Goal: Complete application form

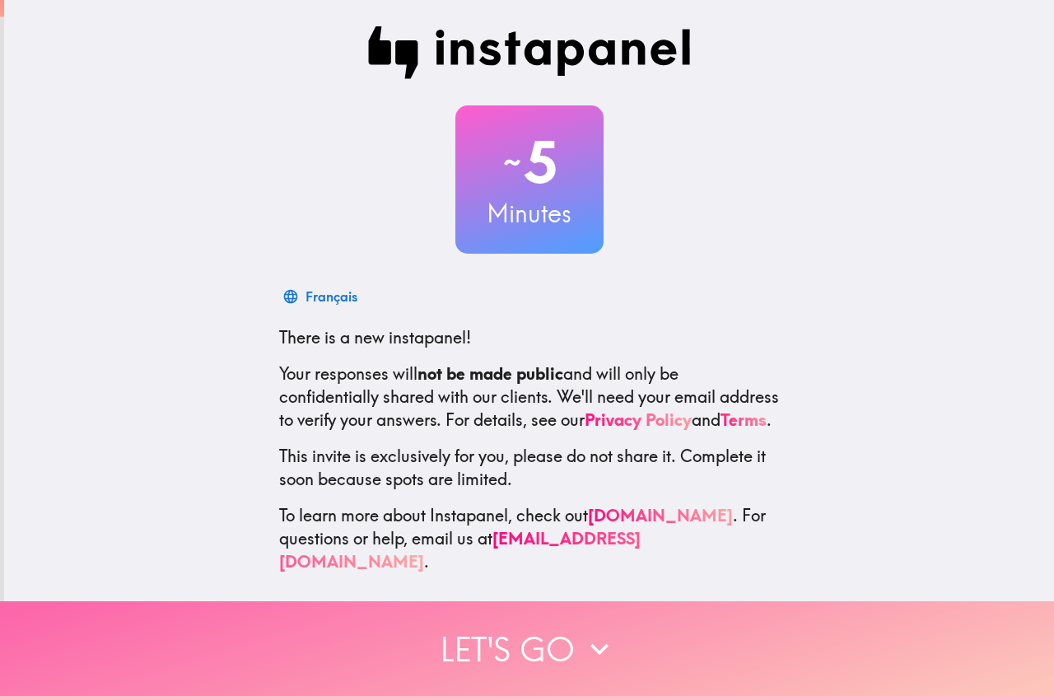
click at [489, 666] on button "Let's go" at bounding box center [527, 648] width 1054 height 95
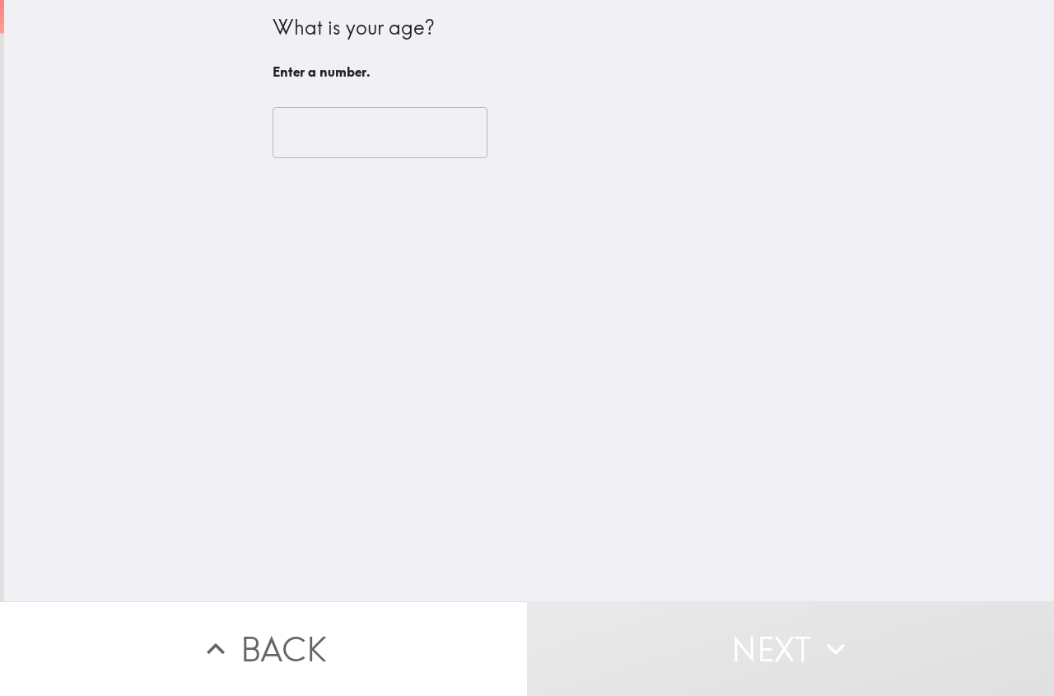
click at [330, 141] on input "number" at bounding box center [380, 132] width 215 height 51
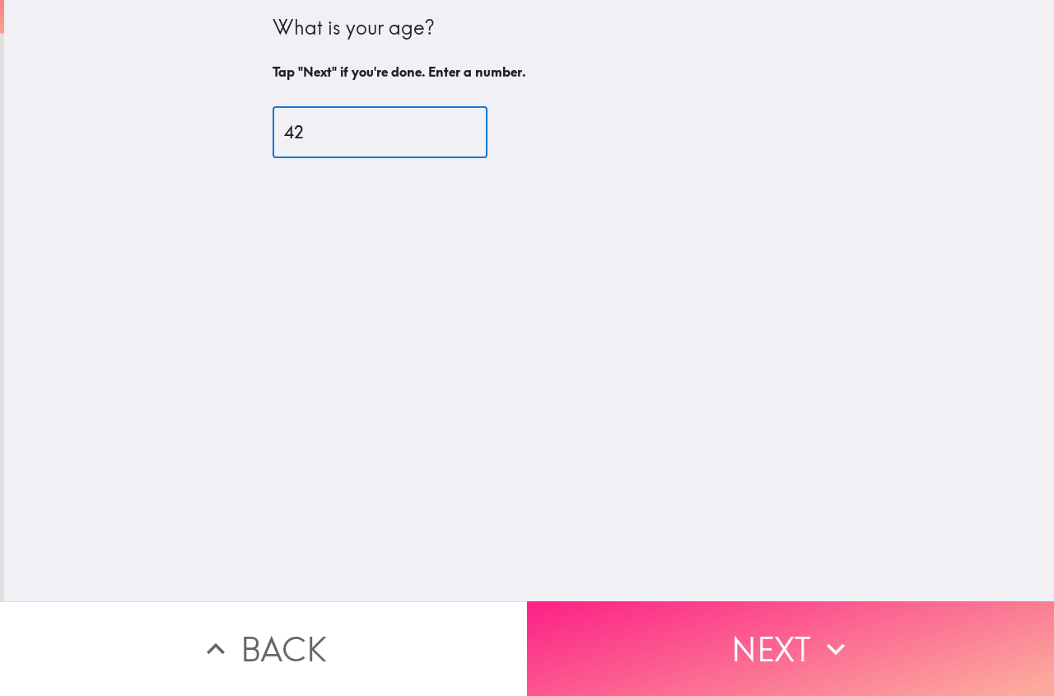
type input "42"
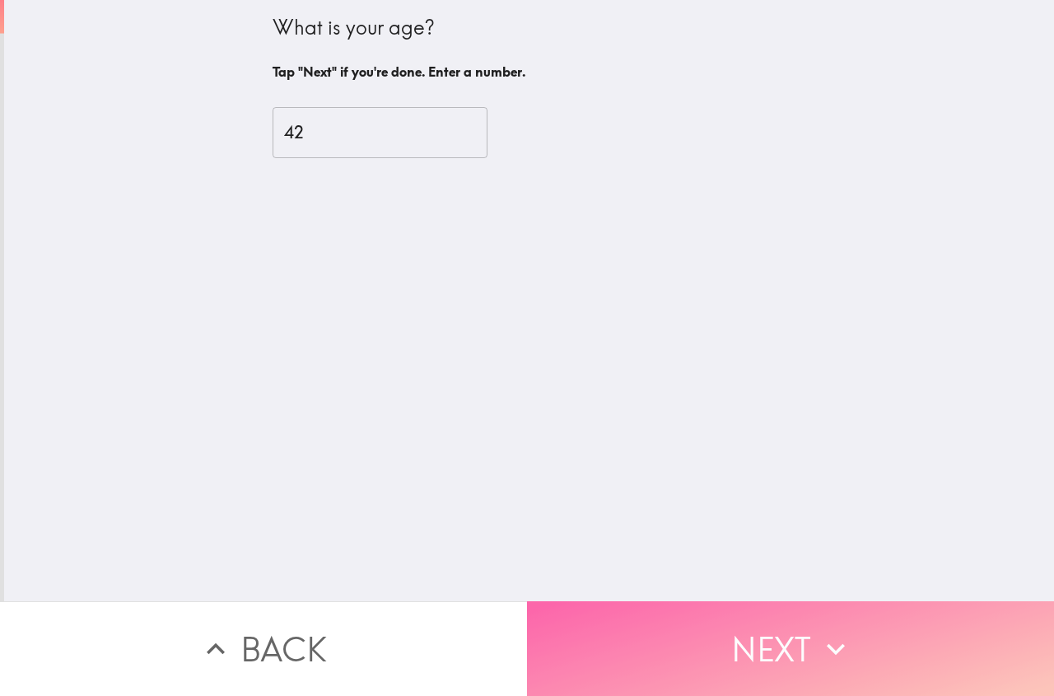
click at [689, 620] on button "Next" at bounding box center [790, 648] width 527 height 95
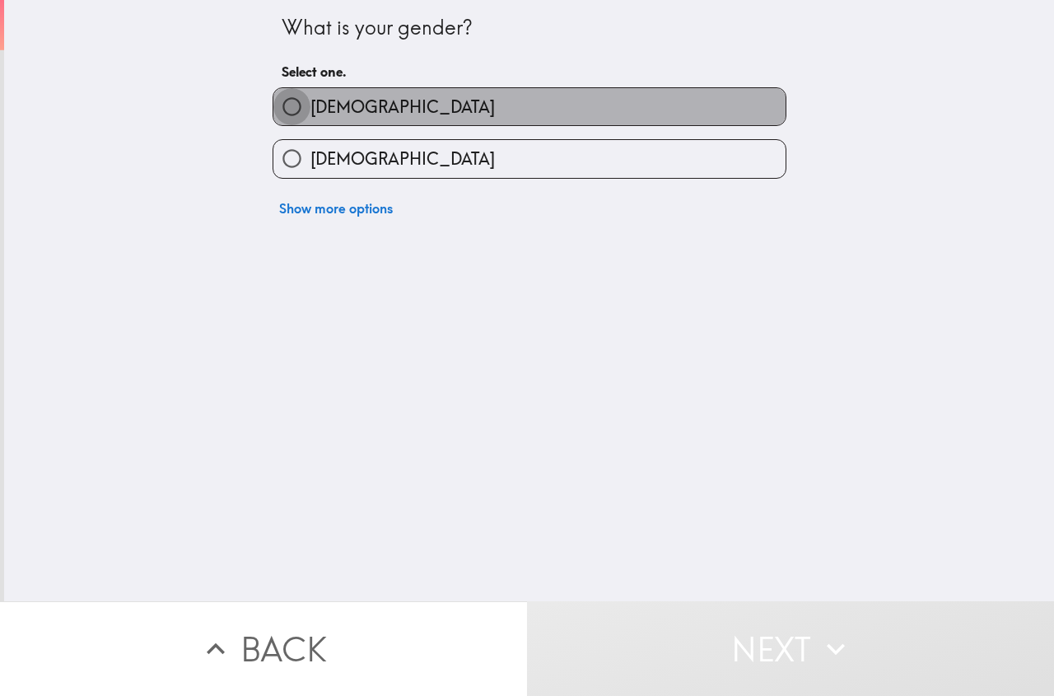
click at [273, 117] on input "[DEMOGRAPHIC_DATA]" at bounding box center [291, 106] width 37 height 37
radio input "true"
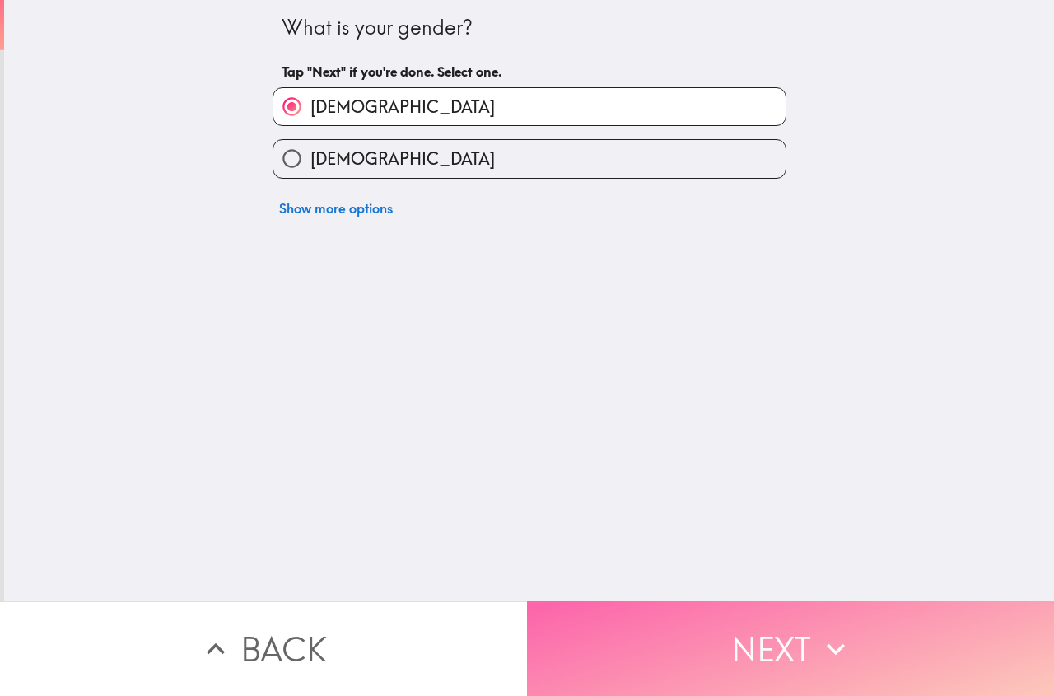
click at [719, 669] on button "Next" at bounding box center [790, 648] width 527 height 95
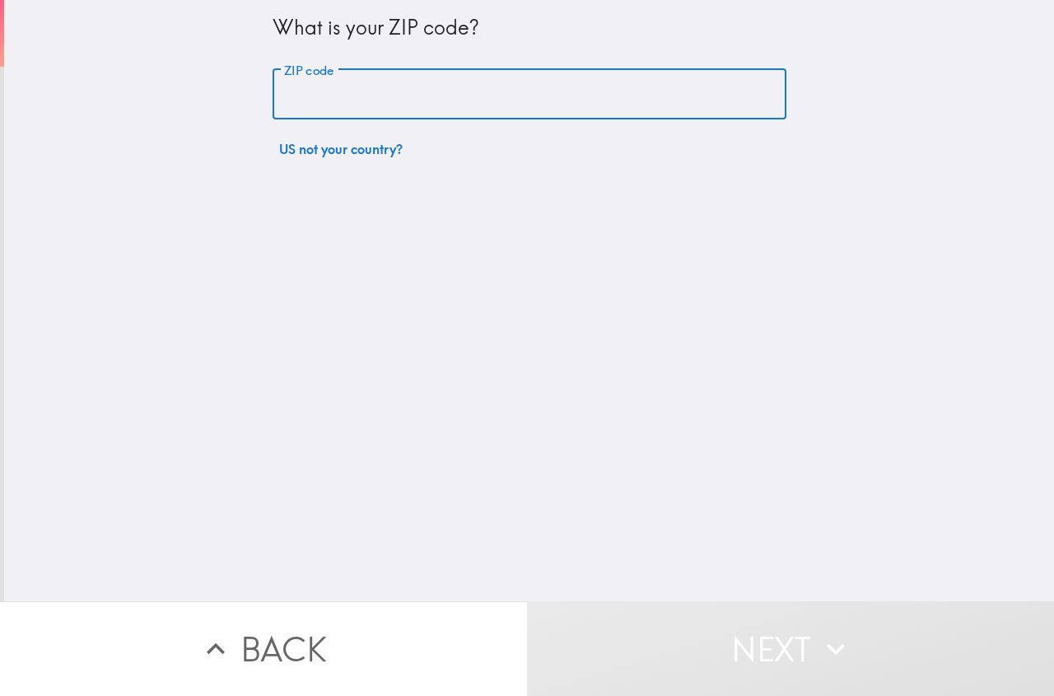
click at [346, 97] on input "ZIP code" at bounding box center [530, 94] width 514 height 51
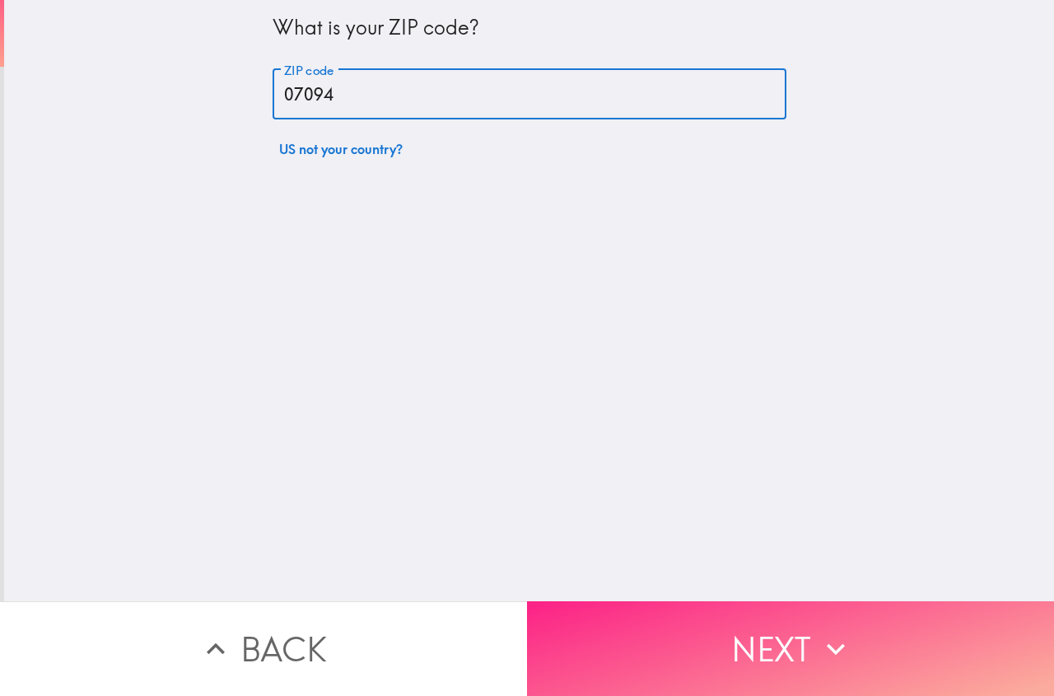
type input "07094"
click at [755, 663] on button "Next" at bounding box center [790, 648] width 527 height 95
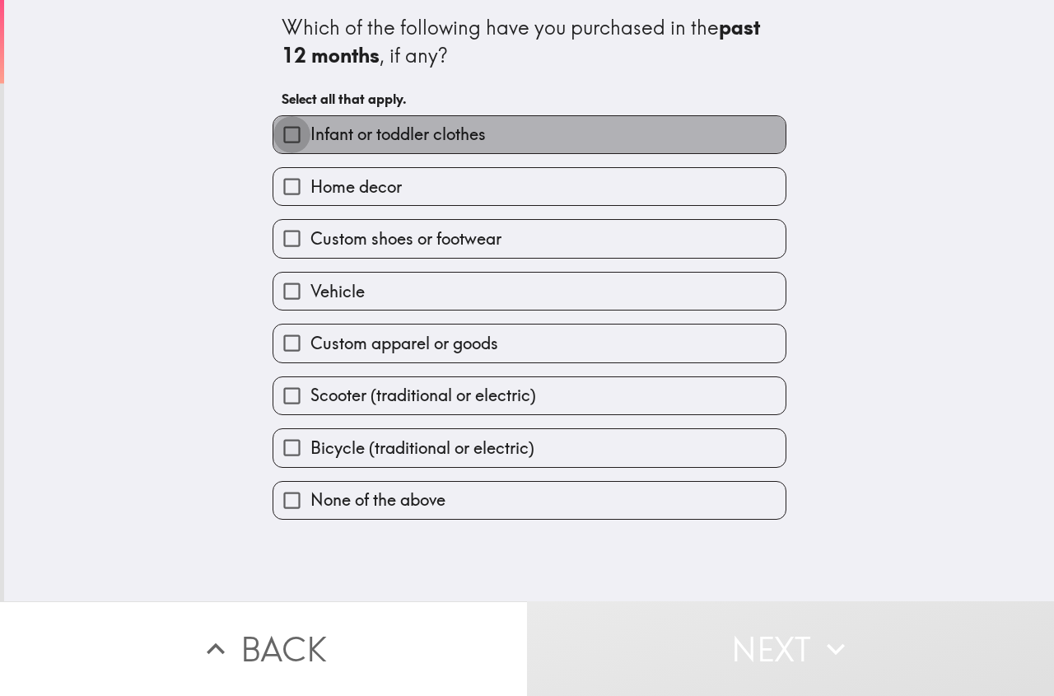
click at [282, 137] on input "Infant or toddler clothes" at bounding box center [291, 134] width 37 height 37
checkbox input "true"
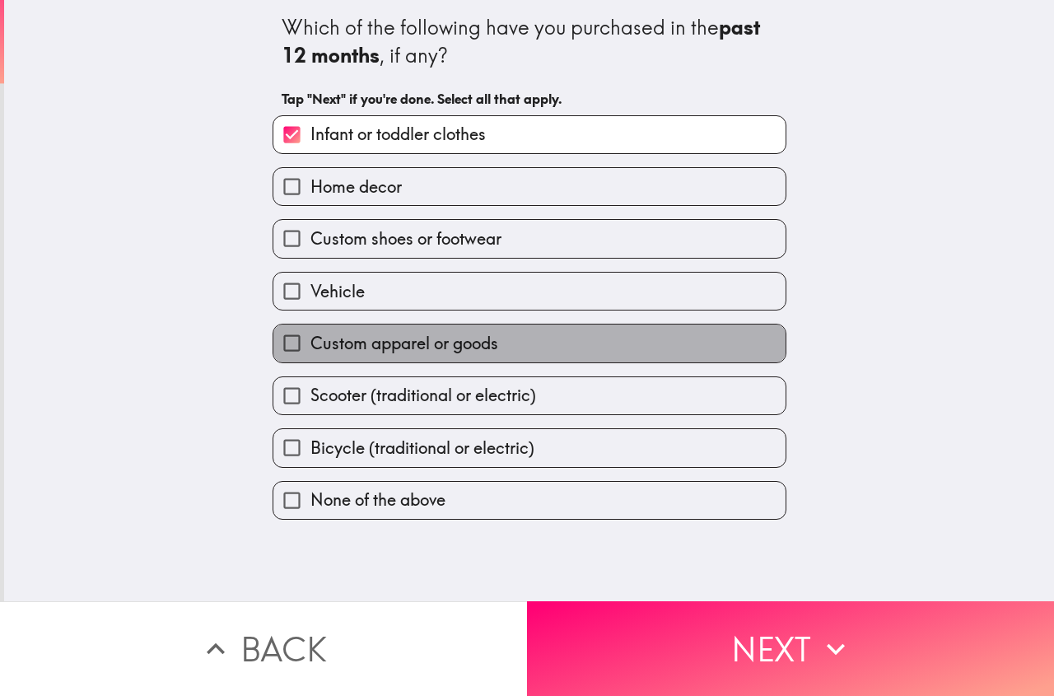
click at [319, 355] on label "Custom apparel or goods" at bounding box center [529, 342] width 512 height 37
click at [310, 355] on input "Custom apparel or goods" at bounding box center [291, 342] width 37 height 37
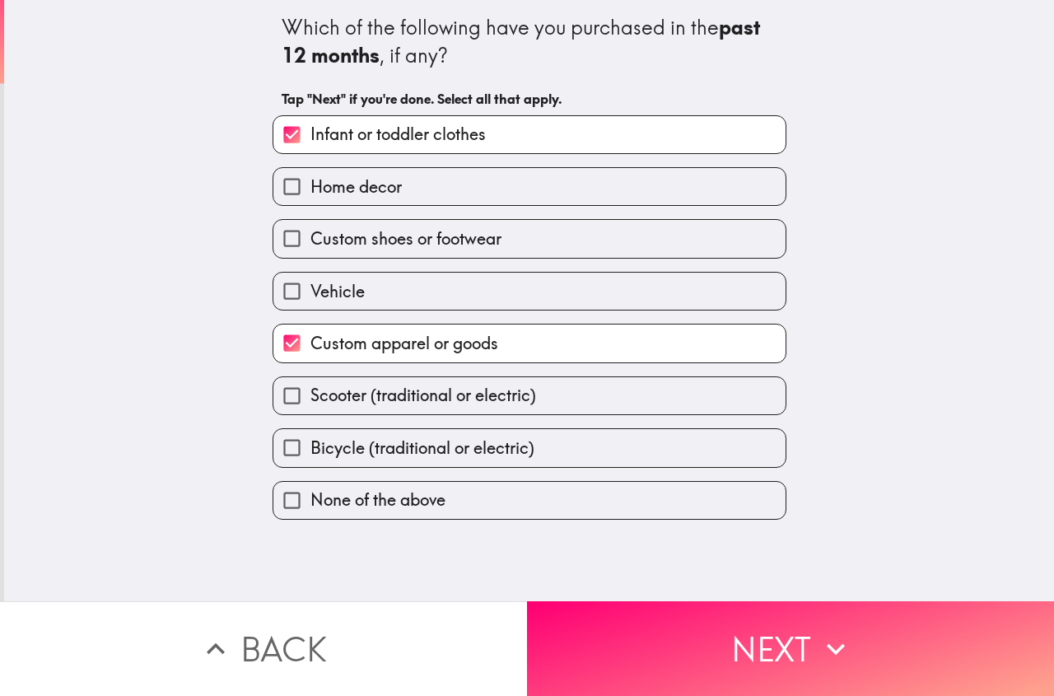
click at [285, 339] on input "Custom apparel or goods" at bounding box center [291, 342] width 37 height 37
checkbox input "false"
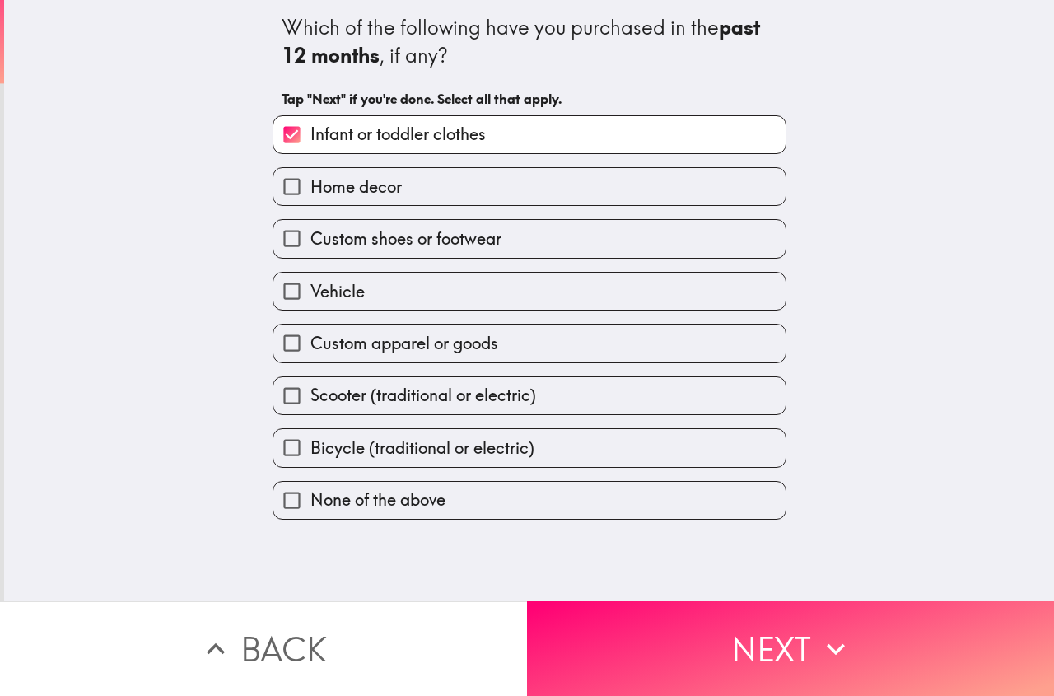
click at [277, 249] on input "Custom shoes or footwear" at bounding box center [291, 238] width 37 height 37
checkbox input "true"
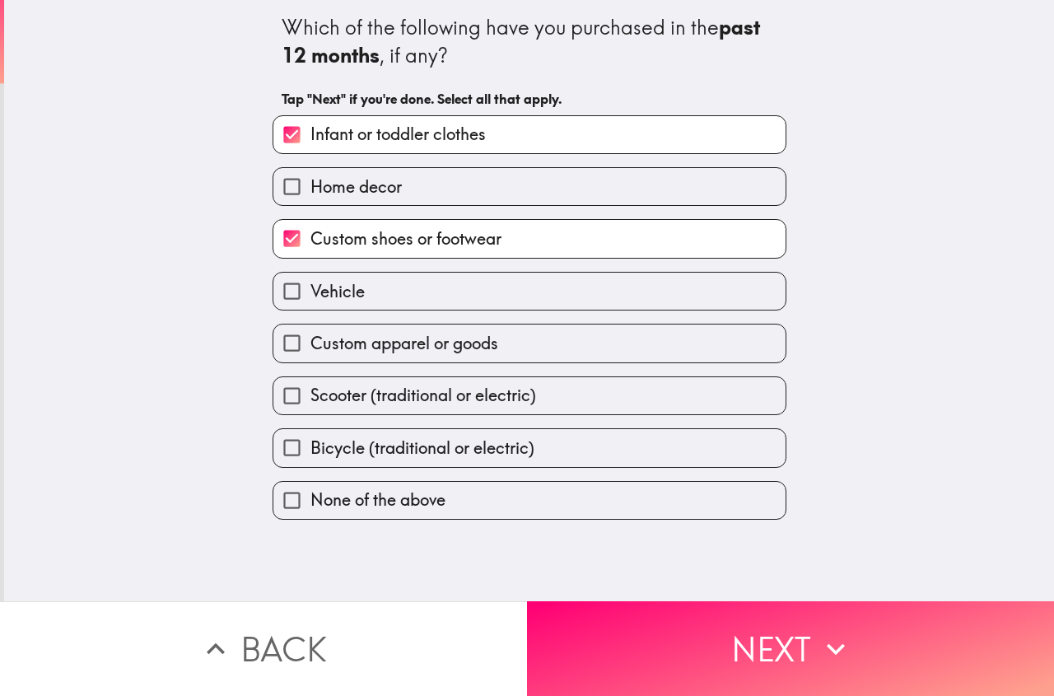
click at [364, 350] on span "Custom apparel or goods" at bounding box center [404, 343] width 188 height 23
click at [310, 350] on input "Custom apparel or goods" at bounding box center [291, 342] width 37 height 37
checkbox input "true"
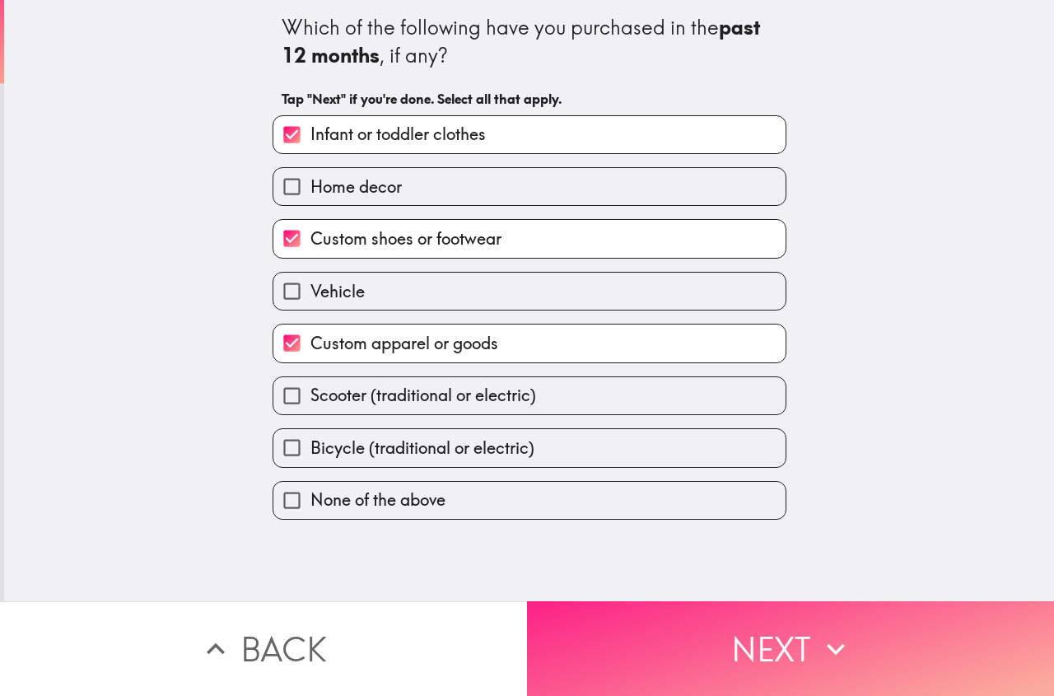
click at [676, 613] on button "Next" at bounding box center [790, 648] width 527 height 95
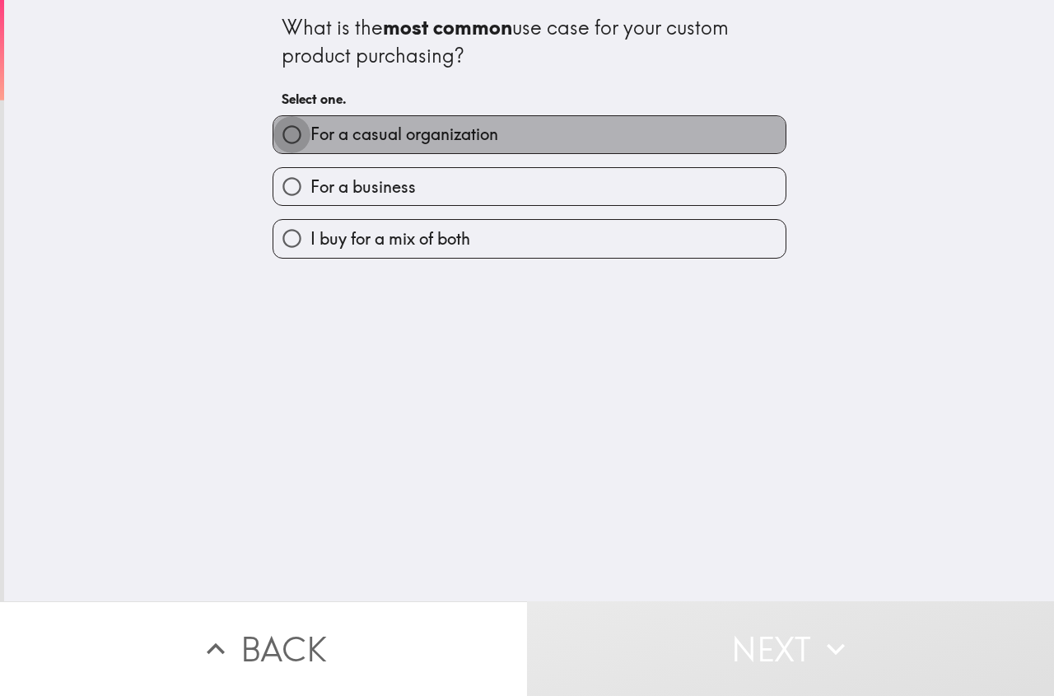
click at [282, 133] on input "For a casual organization" at bounding box center [291, 134] width 37 height 37
radio input "true"
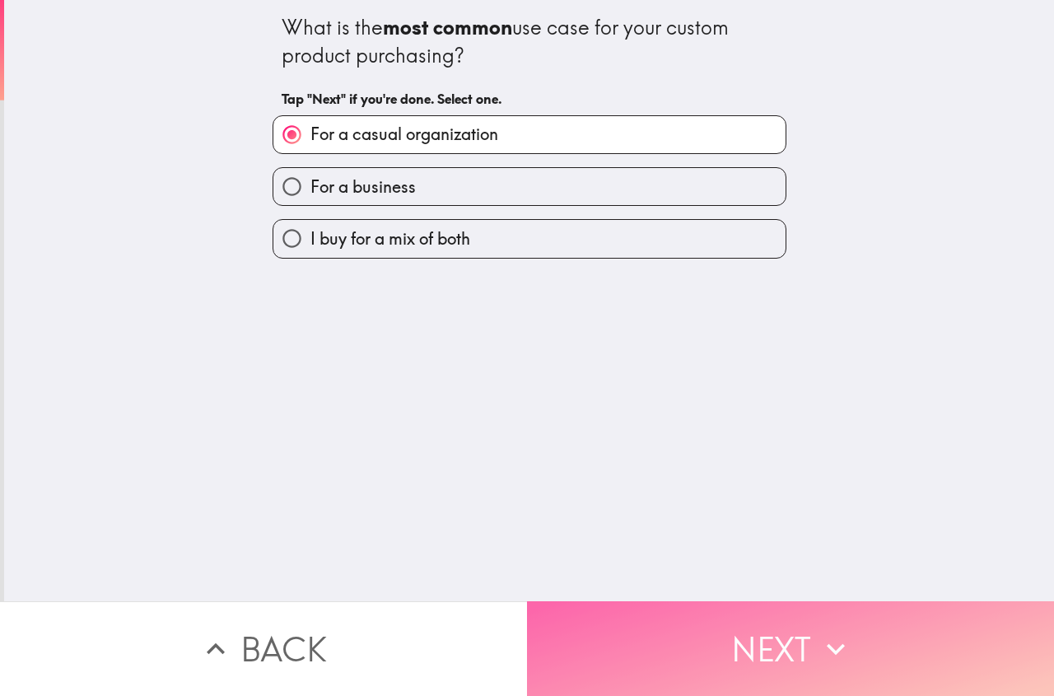
click at [700, 660] on button "Next" at bounding box center [790, 648] width 527 height 95
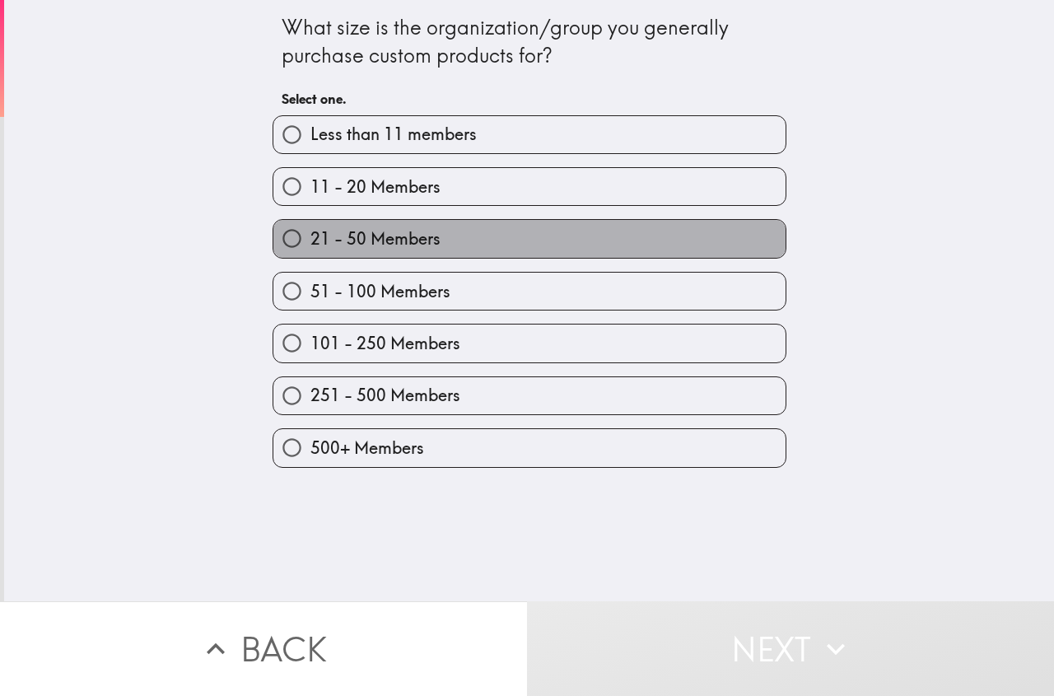
click at [396, 250] on span "21 - 50 Members" at bounding box center [375, 238] width 130 height 23
click at [310, 250] on input "21 - 50 Members" at bounding box center [291, 238] width 37 height 37
radio input "true"
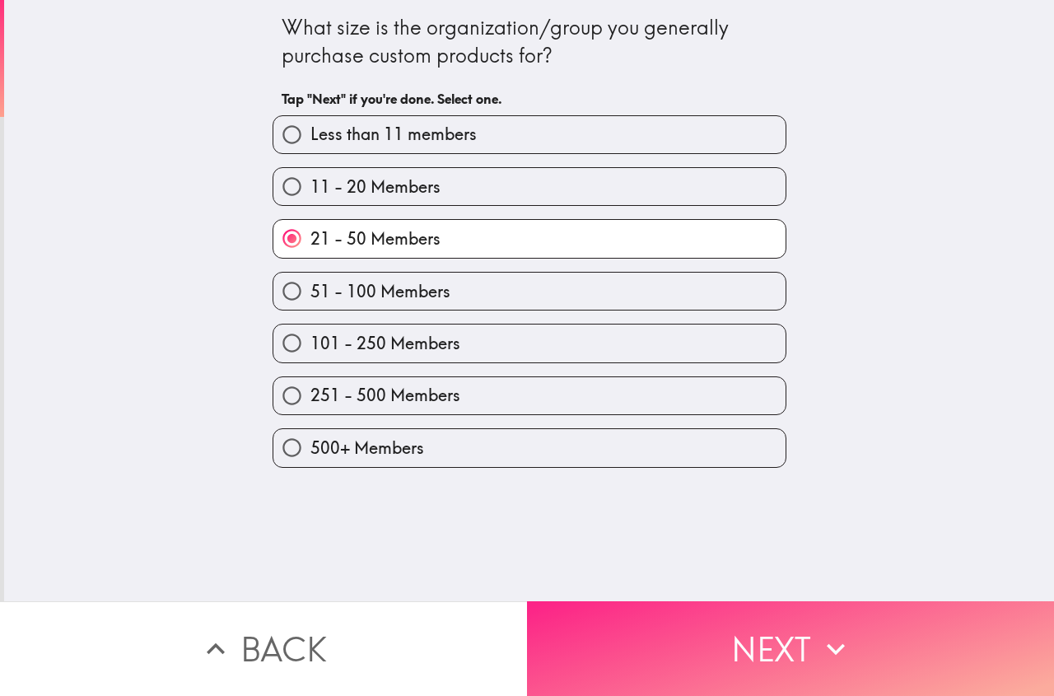
click at [703, 640] on button "Next" at bounding box center [790, 648] width 527 height 95
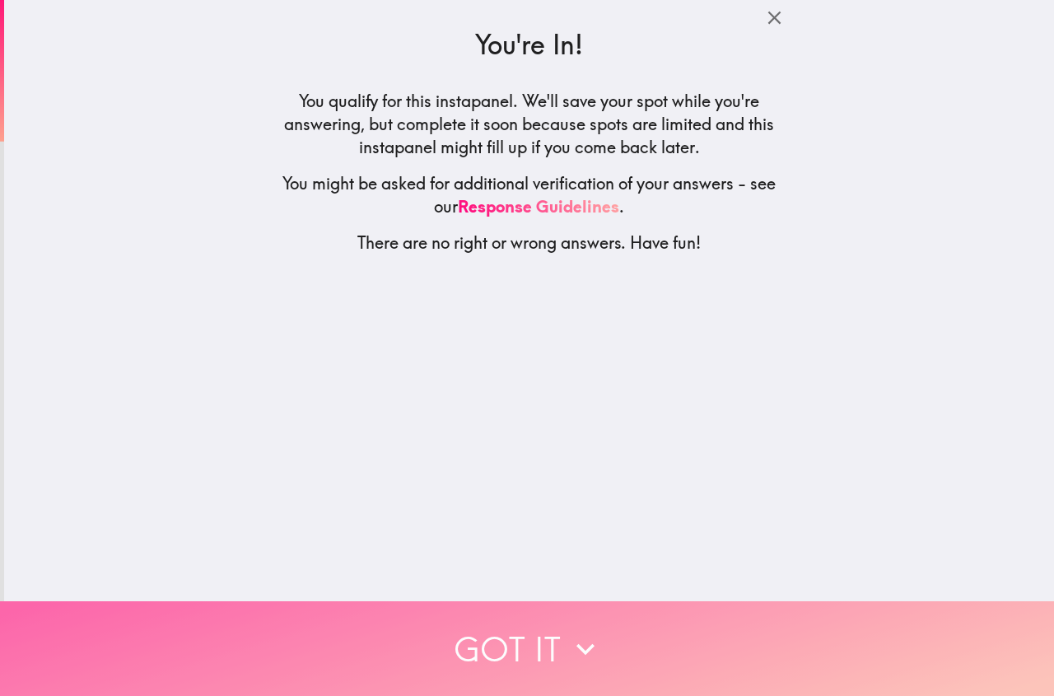
click at [536, 622] on button "Got it" at bounding box center [527, 648] width 1054 height 95
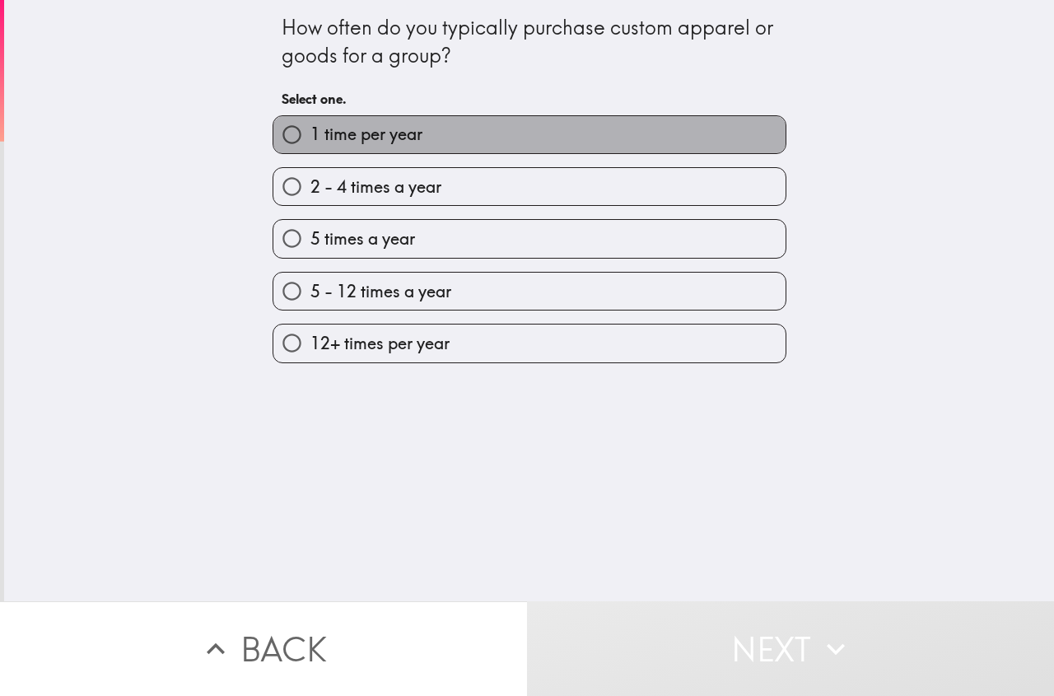
click at [352, 132] on span "1 time per year" at bounding box center [366, 134] width 112 height 23
click at [310, 132] on input "1 time per year" at bounding box center [291, 134] width 37 height 37
radio input "true"
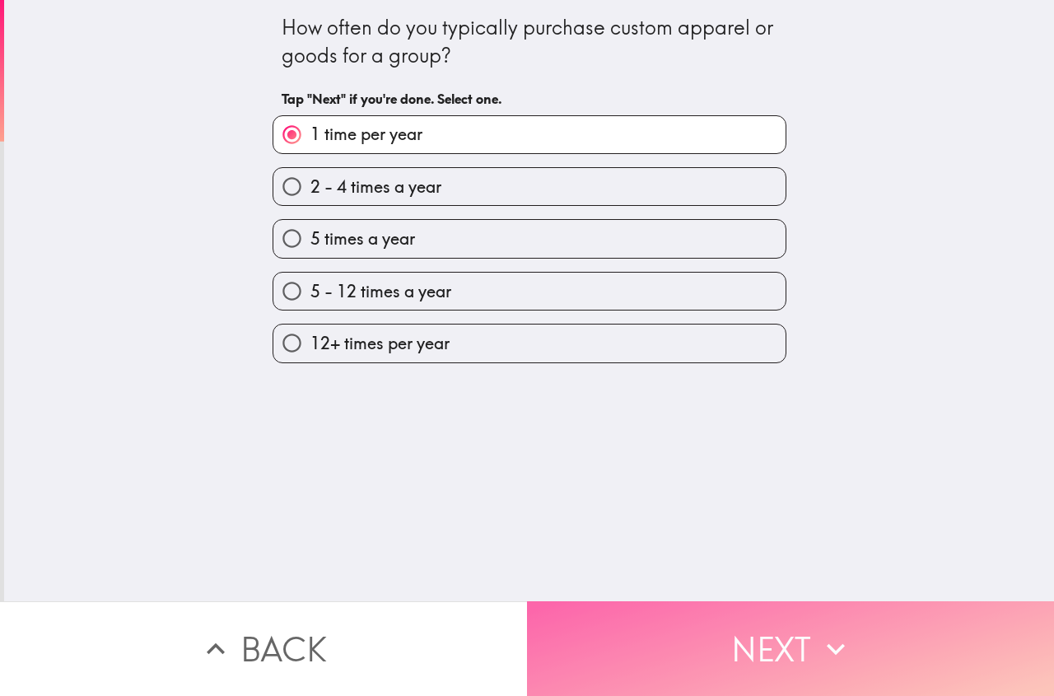
click at [712, 623] on button "Next" at bounding box center [790, 648] width 527 height 95
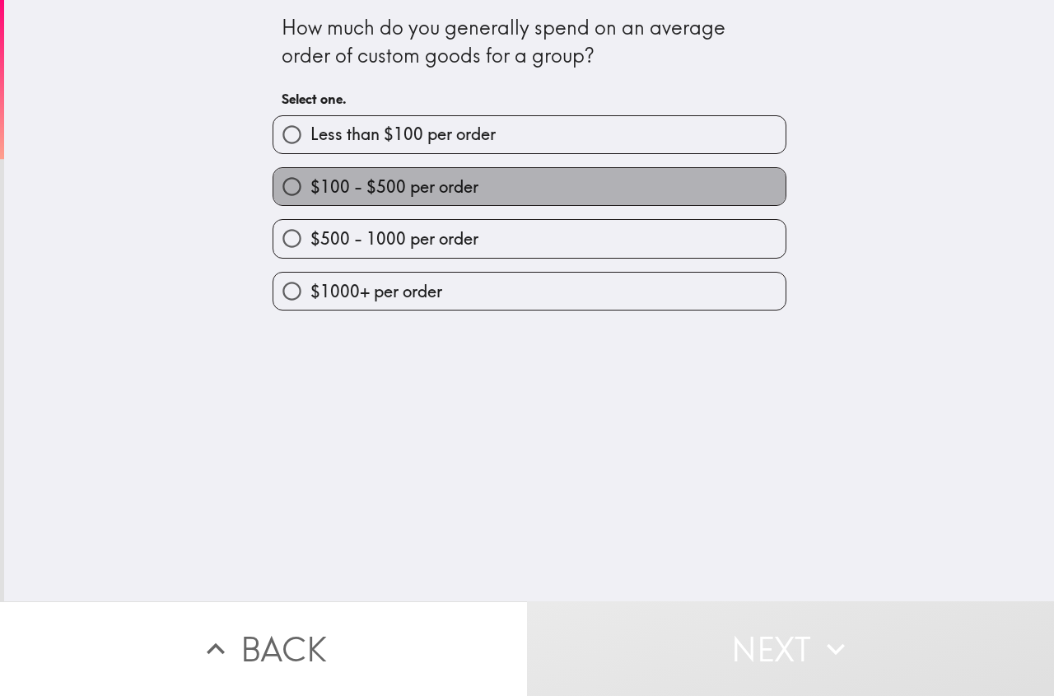
click at [393, 201] on label "$100 - $500 per order" at bounding box center [529, 186] width 512 height 37
click at [310, 201] on input "$100 - $500 per order" at bounding box center [291, 186] width 37 height 37
radio input "true"
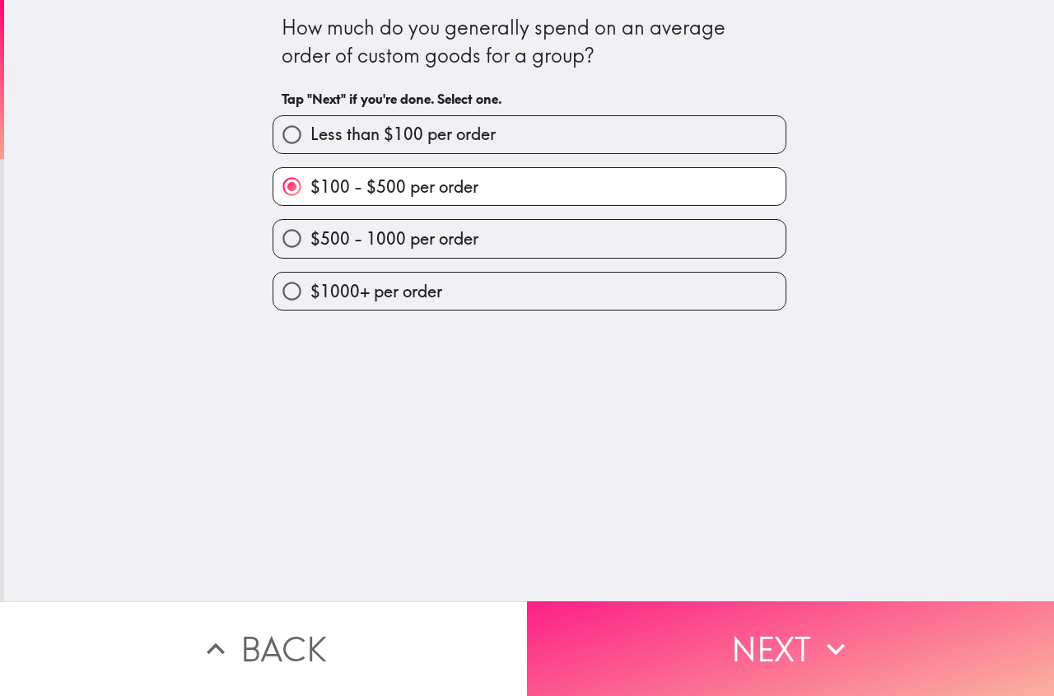
click at [760, 625] on button "Next" at bounding box center [790, 648] width 527 height 95
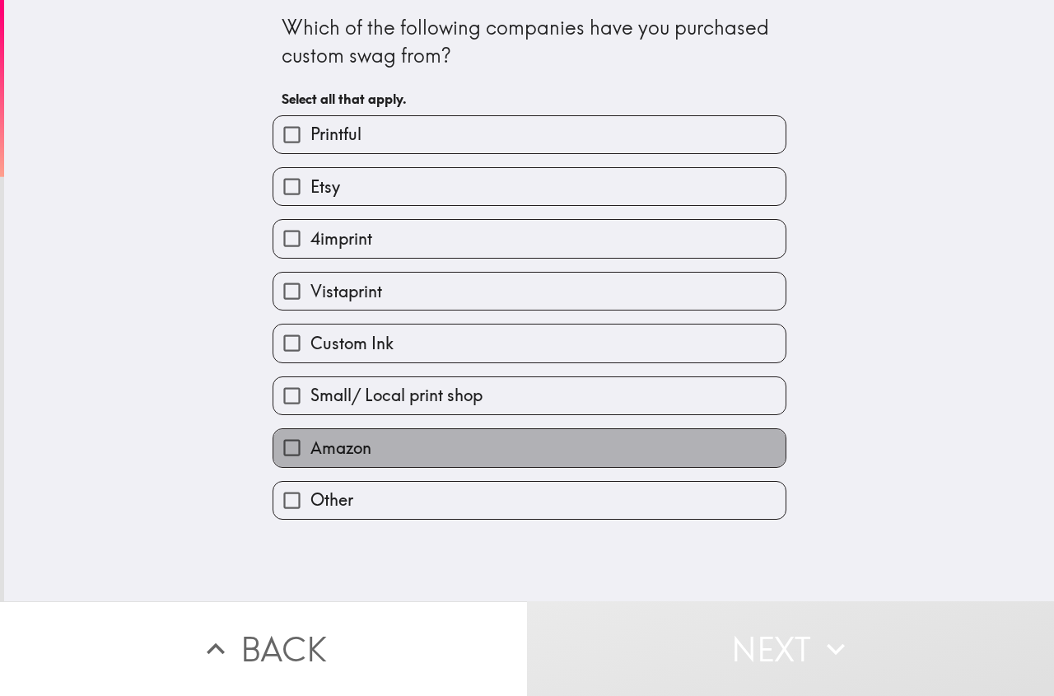
click at [333, 459] on label "Amazon" at bounding box center [529, 447] width 512 height 37
click at [310, 459] on input "Amazon" at bounding box center [291, 447] width 37 height 37
checkbox input "true"
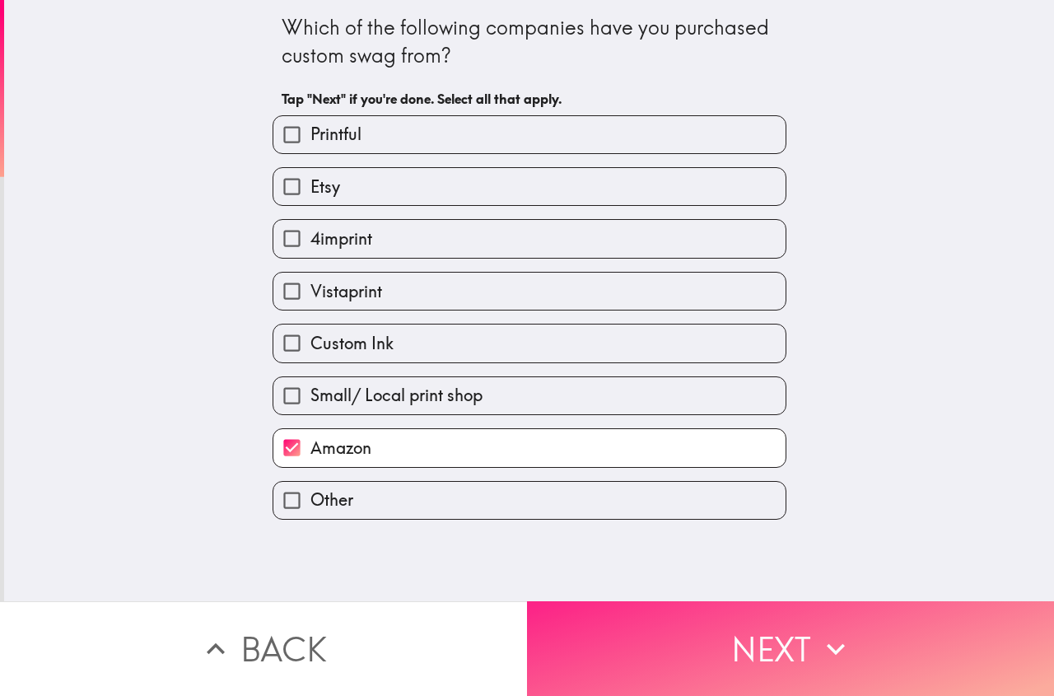
click at [734, 650] on button "Next" at bounding box center [790, 648] width 527 height 95
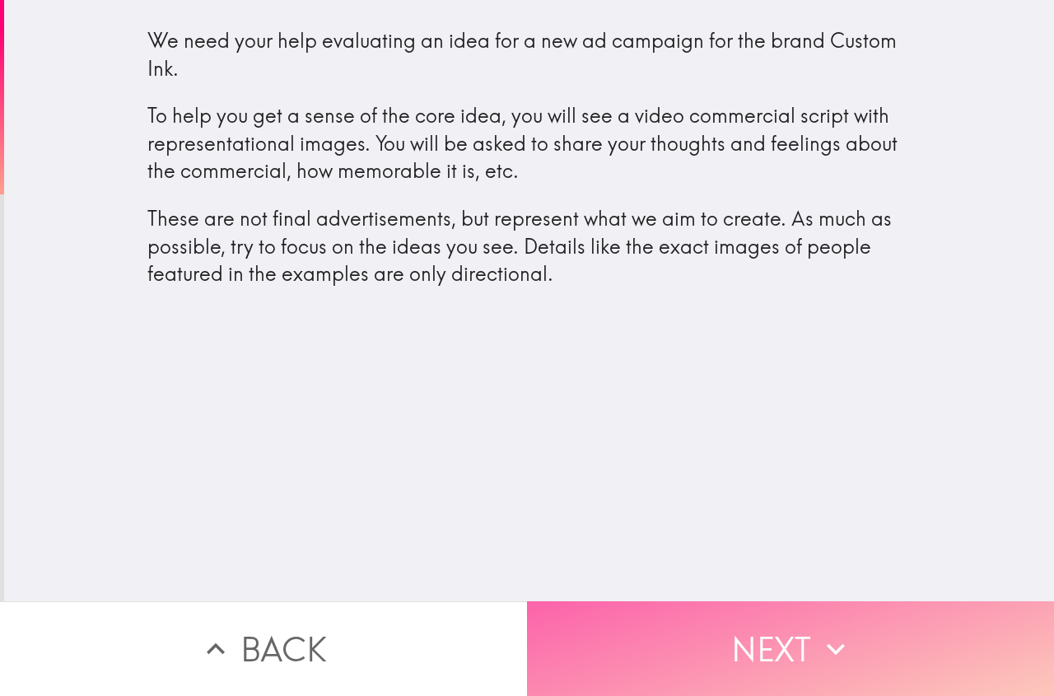
click at [722, 645] on button "Next" at bounding box center [790, 648] width 527 height 95
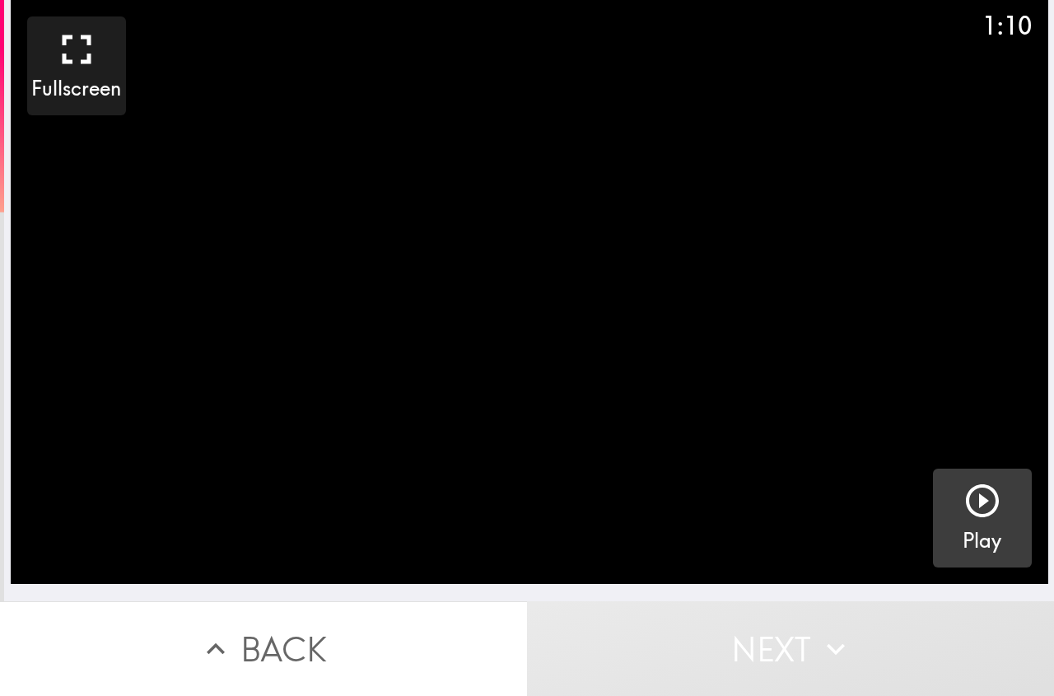
click at [963, 501] on icon "button" at bounding box center [983, 501] width 40 height 40
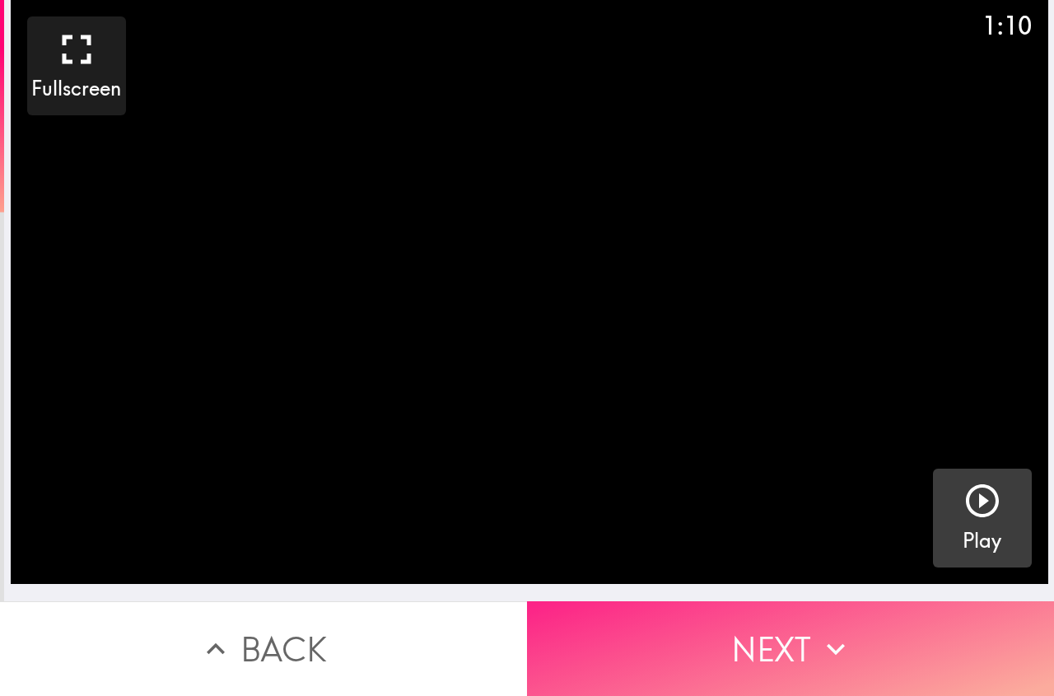
click at [808, 625] on button "Next" at bounding box center [790, 648] width 527 height 95
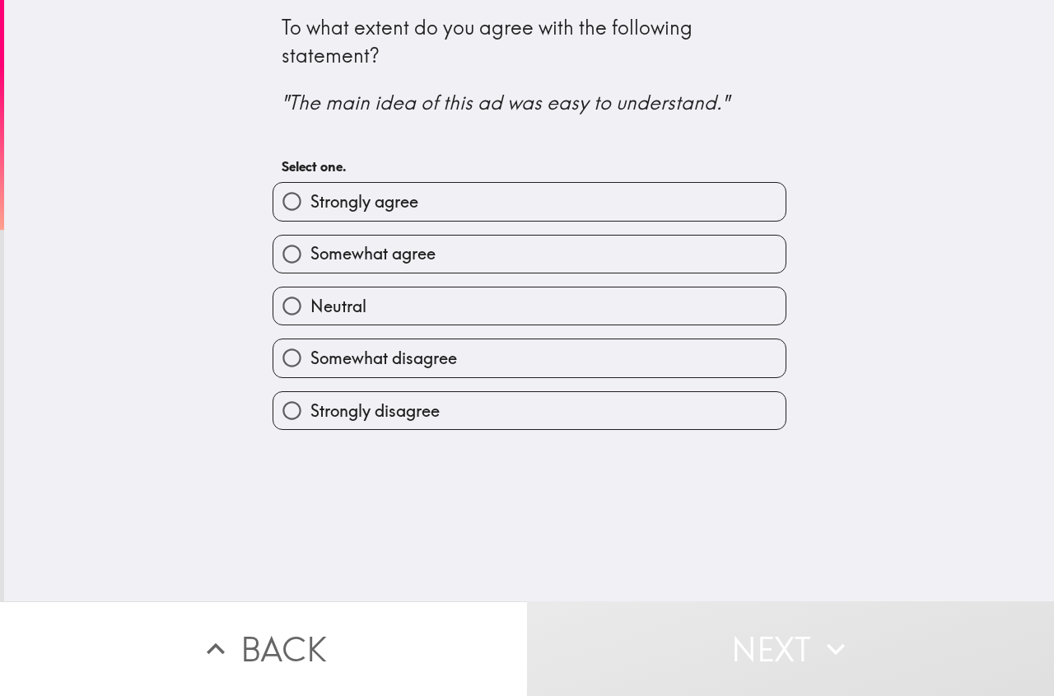
click at [343, 267] on label "Somewhat agree" at bounding box center [529, 253] width 512 height 37
click at [310, 267] on input "Somewhat agree" at bounding box center [291, 253] width 37 height 37
radio input "true"
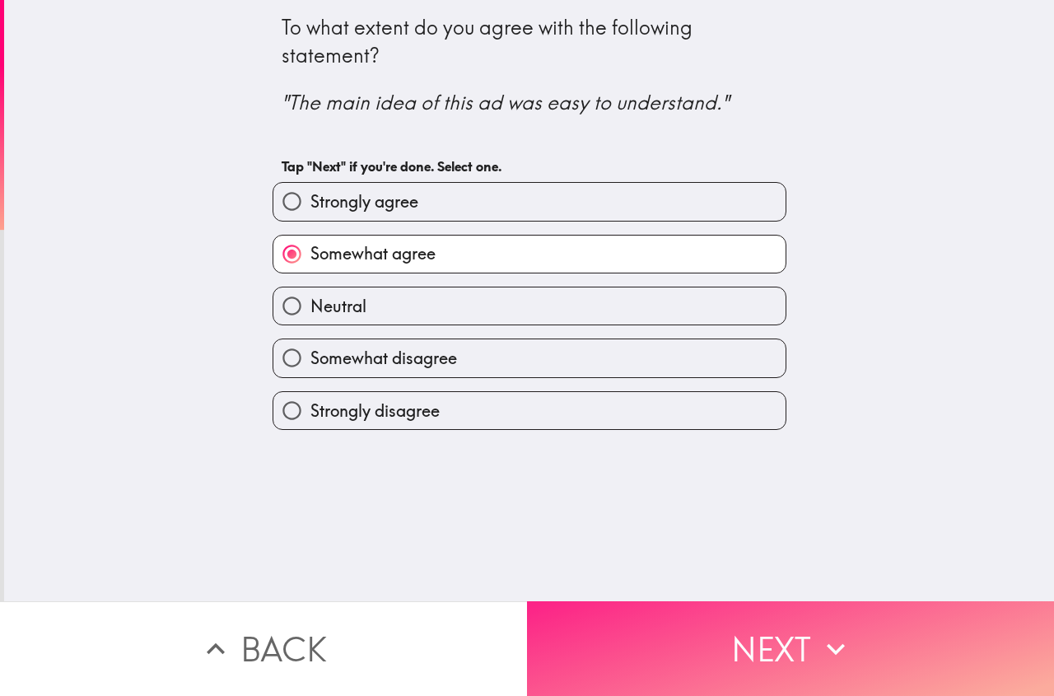
click at [753, 631] on button "Next" at bounding box center [790, 648] width 527 height 95
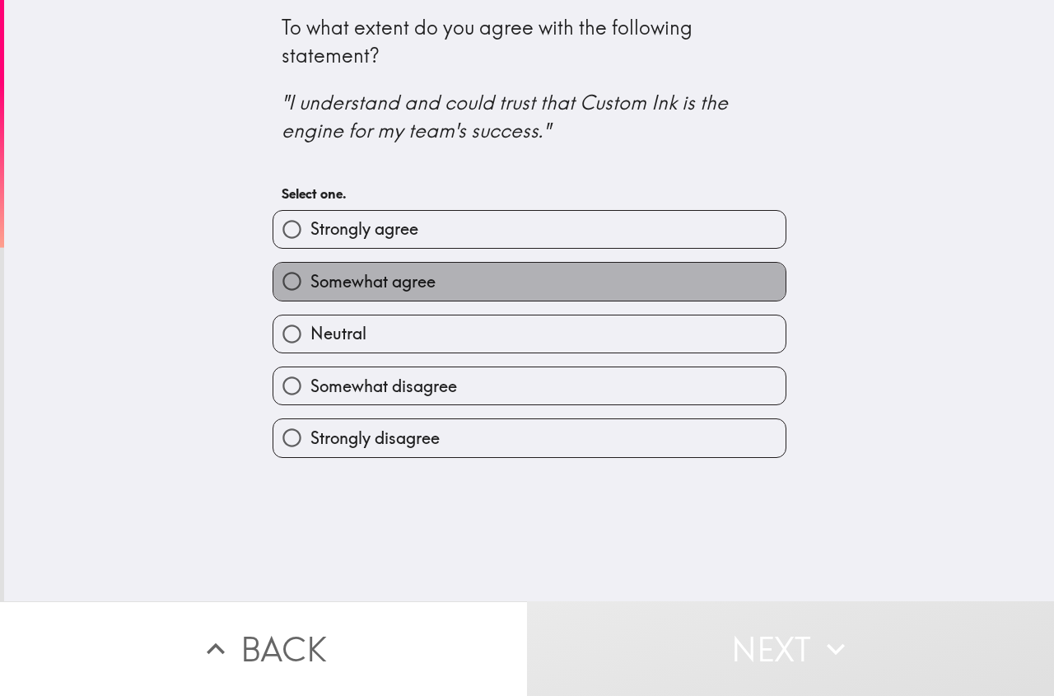
click at [343, 292] on span "Somewhat agree" at bounding box center [372, 281] width 125 height 23
click at [310, 292] on input "Somewhat agree" at bounding box center [291, 281] width 37 height 37
radio input "true"
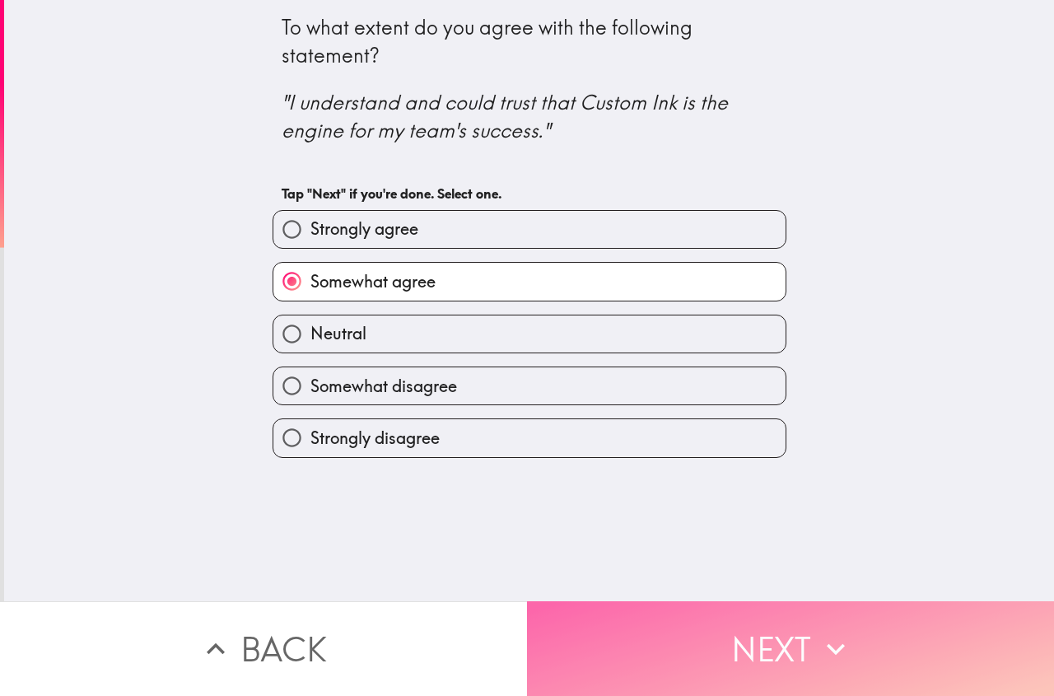
click at [834, 643] on icon "button" at bounding box center [836, 649] width 18 height 12
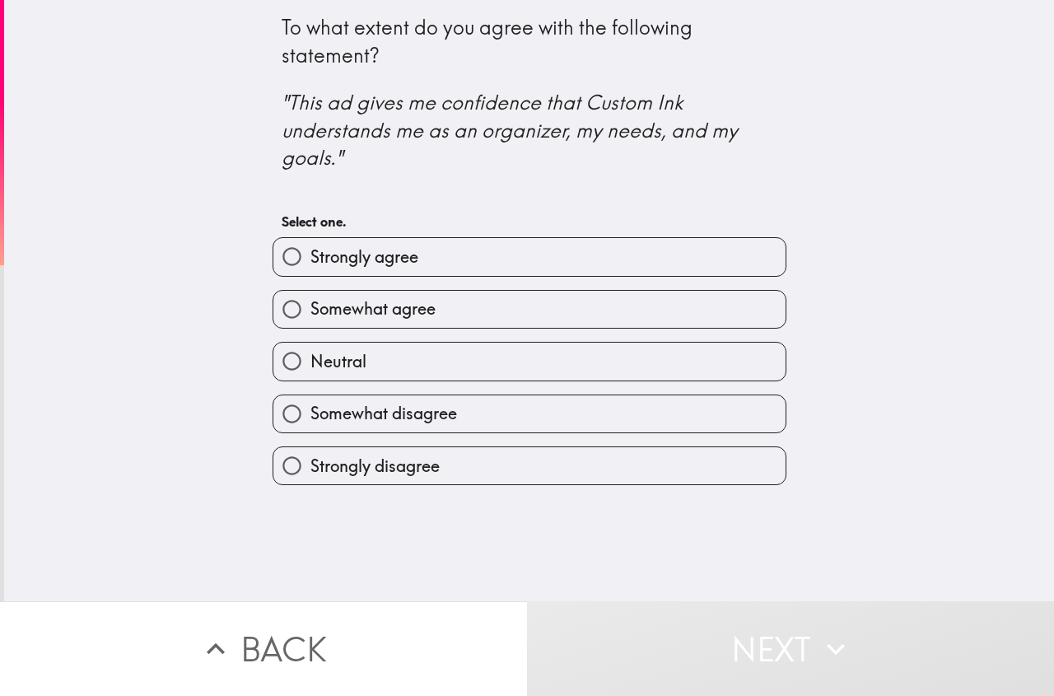
click at [310, 312] on span "Somewhat agree" at bounding box center [372, 308] width 125 height 23
click at [303, 312] on input "Somewhat agree" at bounding box center [291, 309] width 37 height 37
radio input "true"
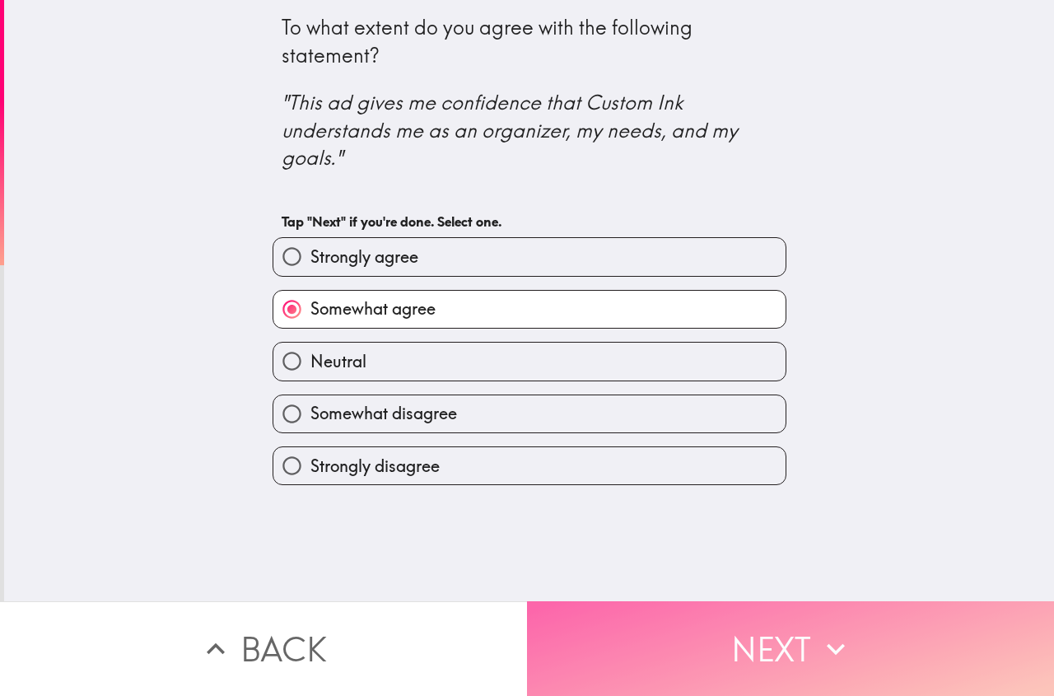
click at [671, 654] on button "Next" at bounding box center [790, 648] width 527 height 95
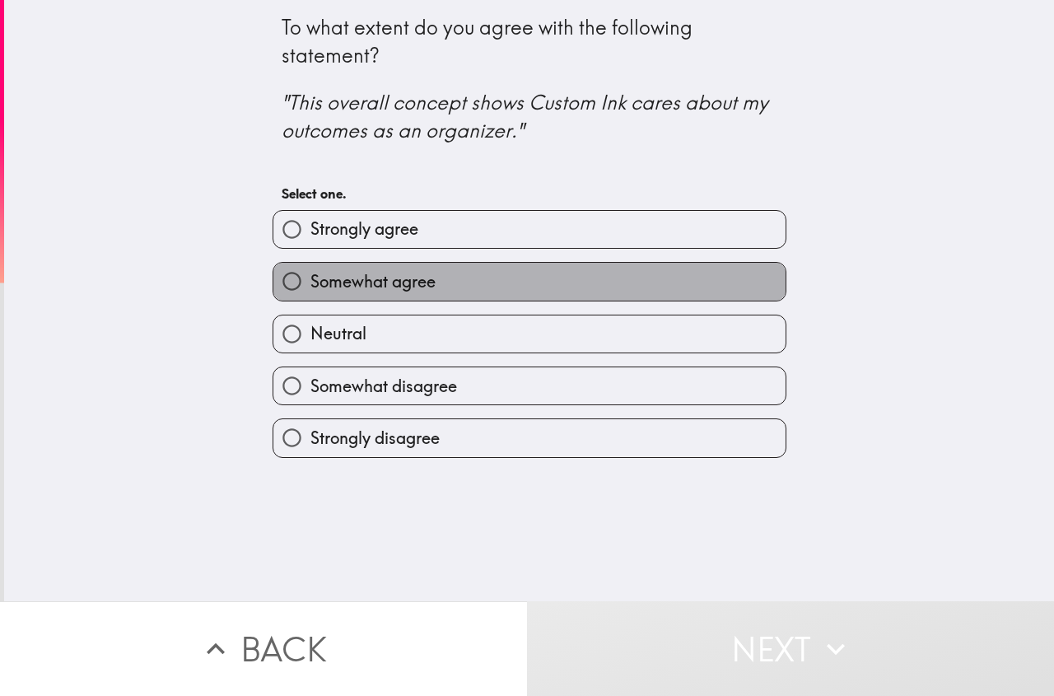
click at [310, 296] on label "Somewhat agree" at bounding box center [529, 281] width 512 height 37
click at [310, 296] on input "Somewhat agree" at bounding box center [291, 281] width 37 height 37
radio input "true"
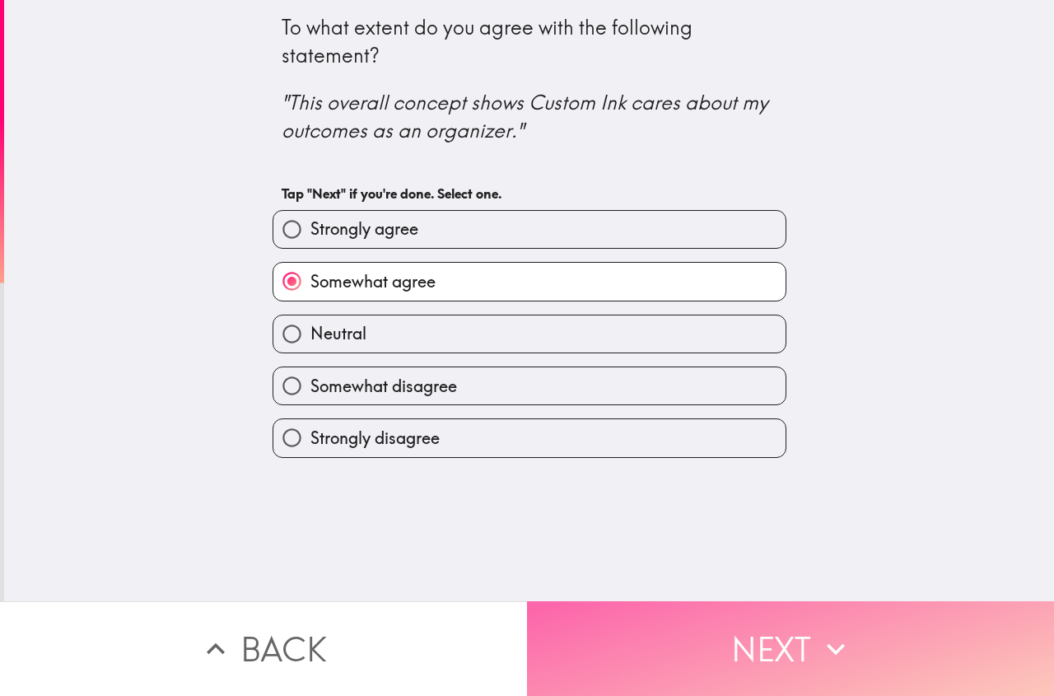
click at [739, 635] on button "Next" at bounding box center [790, 648] width 527 height 95
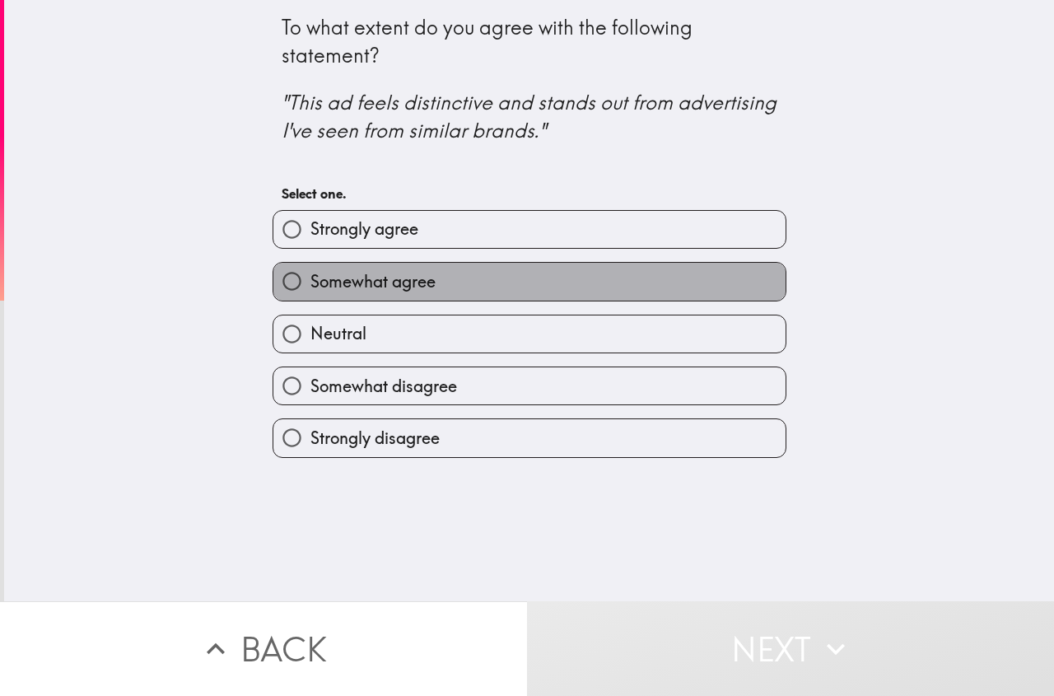
click at [358, 298] on label "Somewhat agree" at bounding box center [529, 281] width 512 height 37
click at [310, 298] on input "Somewhat agree" at bounding box center [291, 281] width 37 height 37
radio input "true"
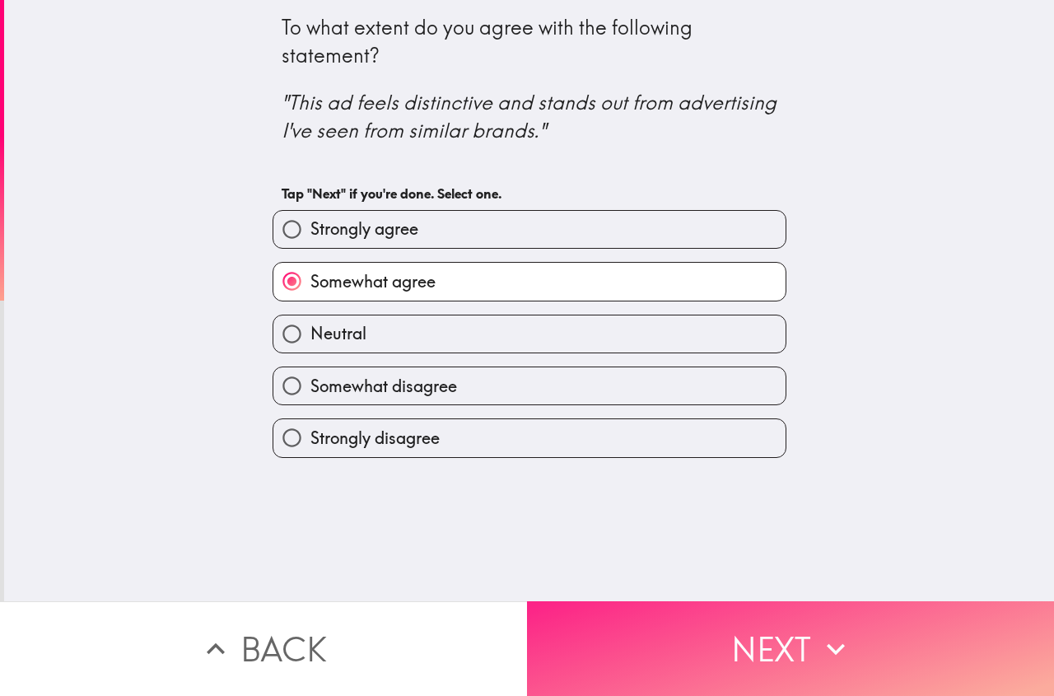
click at [758, 622] on button "Next" at bounding box center [790, 648] width 527 height 95
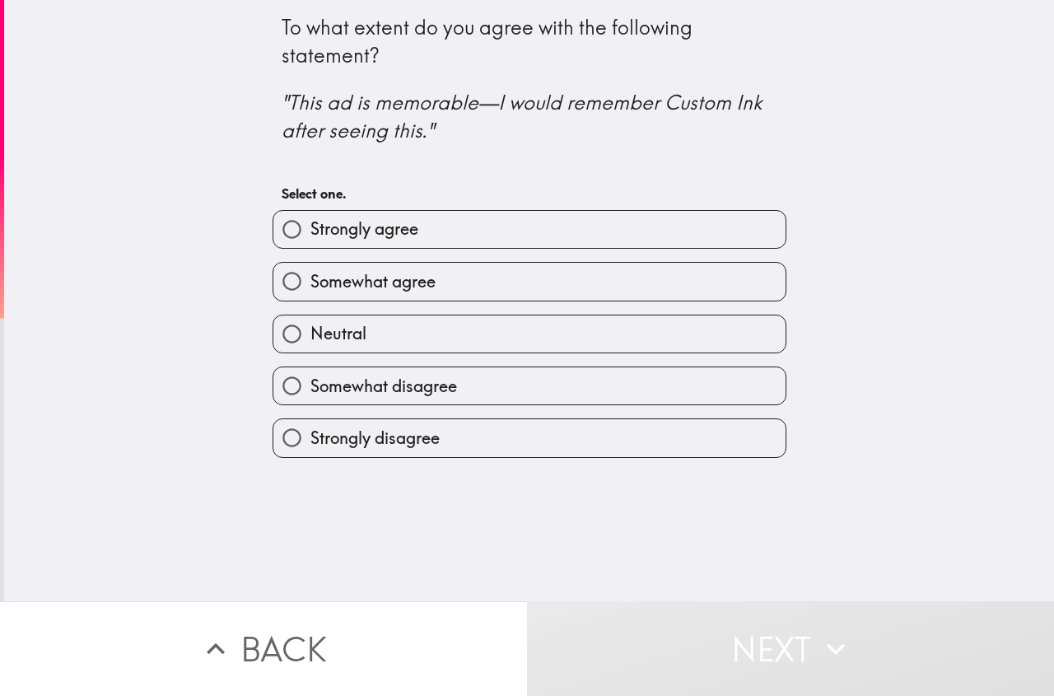
click at [331, 335] on span "Neutral" at bounding box center [338, 333] width 56 height 23
click at [310, 335] on input "Neutral" at bounding box center [291, 333] width 37 height 37
radio input "true"
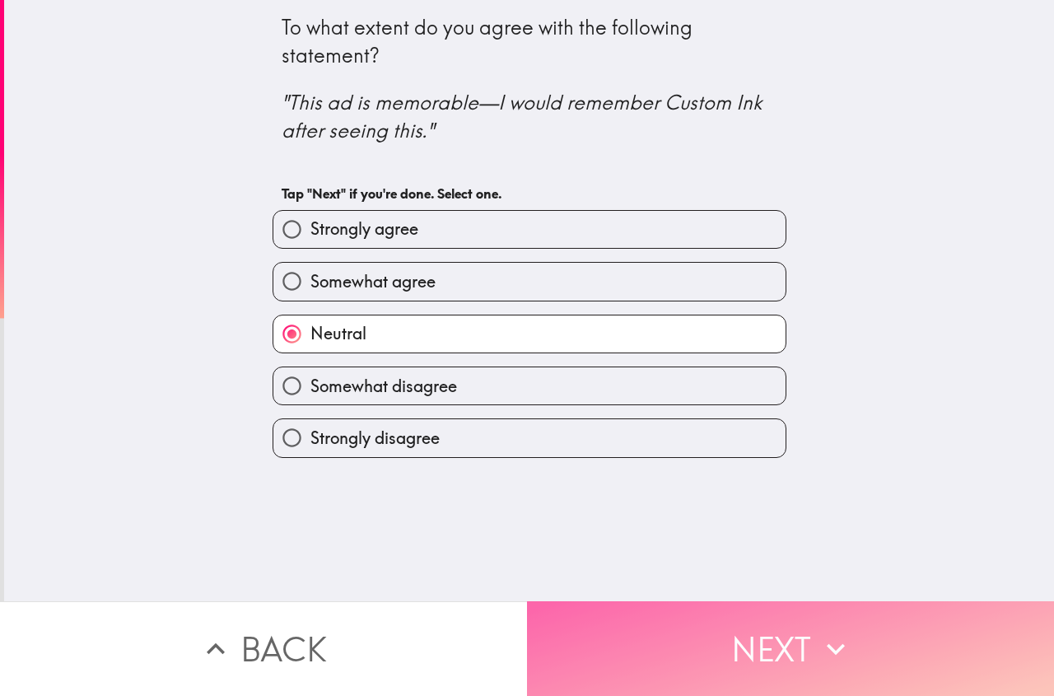
click at [697, 628] on button "Next" at bounding box center [790, 648] width 527 height 95
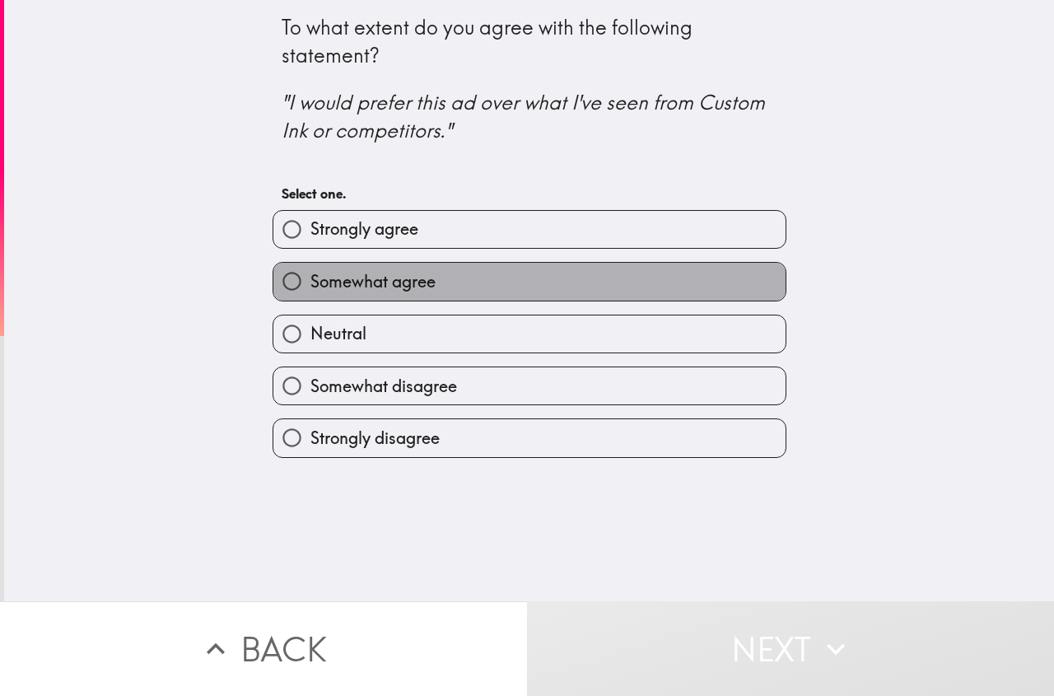
click at [356, 294] on label "Somewhat agree" at bounding box center [529, 281] width 512 height 37
click at [310, 294] on input "Somewhat agree" at bounding box center [291, 281] width 37 height 37
radio input "true"
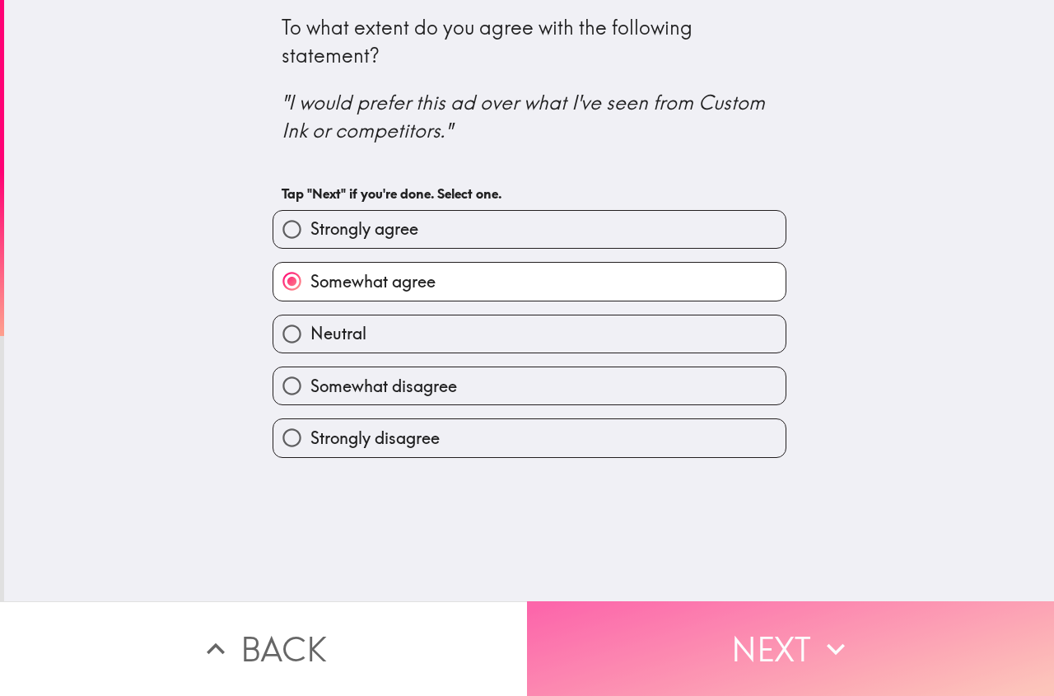
click at [773, 643] on button "Next" at bounding box center [790, 648] width 527 height 95
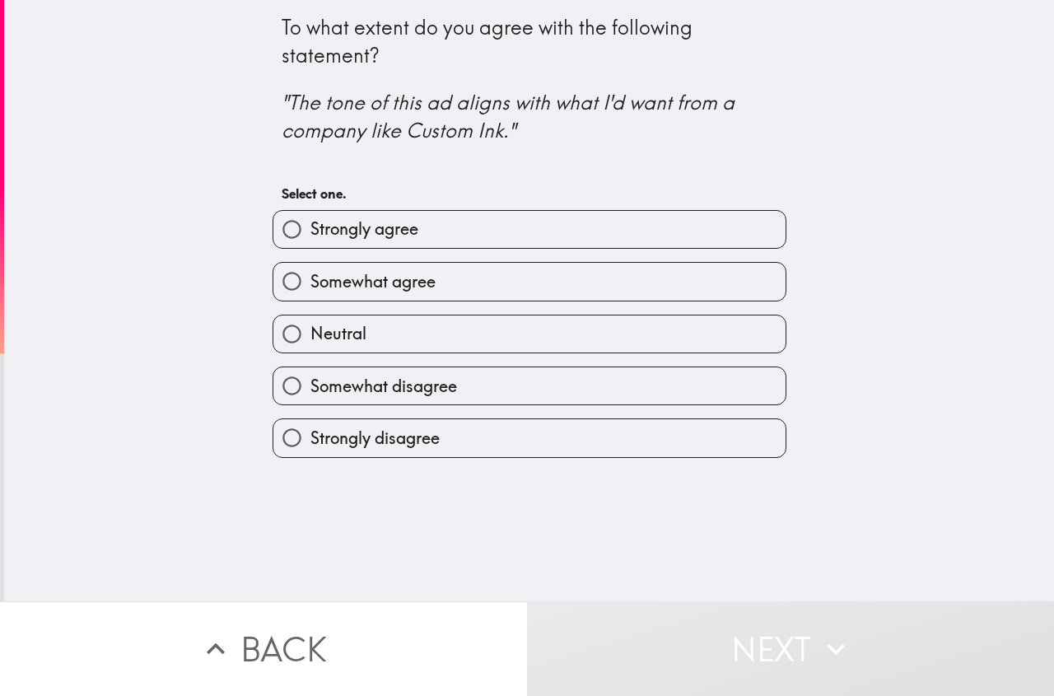
click at [281, 333] on input "Neutral" at bounding box center [291, 333] width 37 height 37
radio input "true"
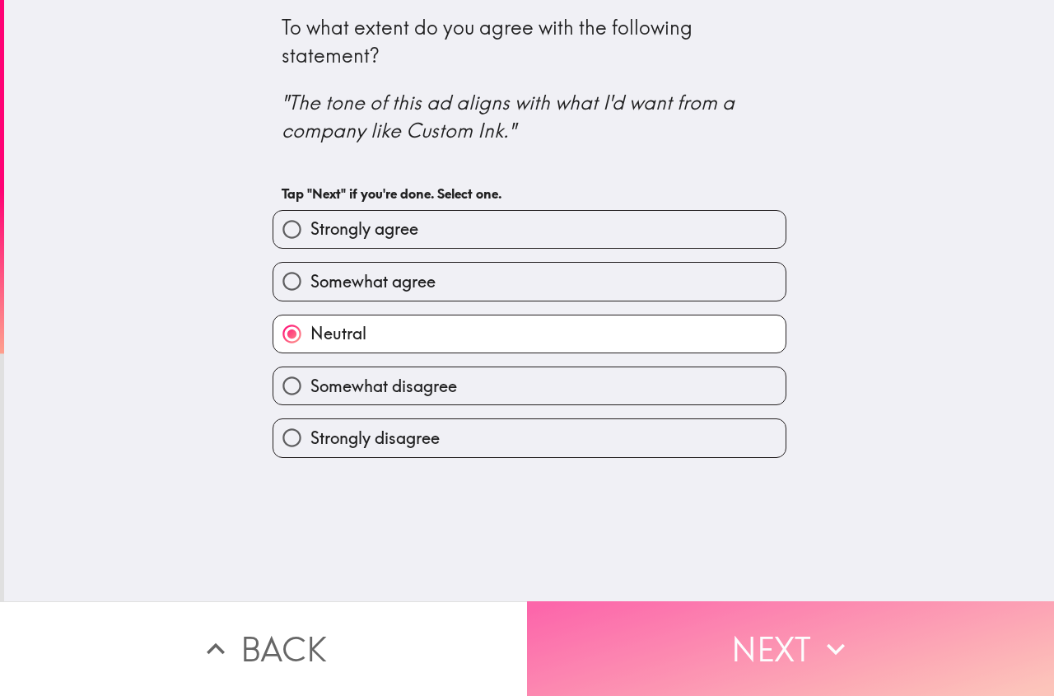
click at [736, 659] on button "Next" at bounding box center [790, 648] width 527 height 95
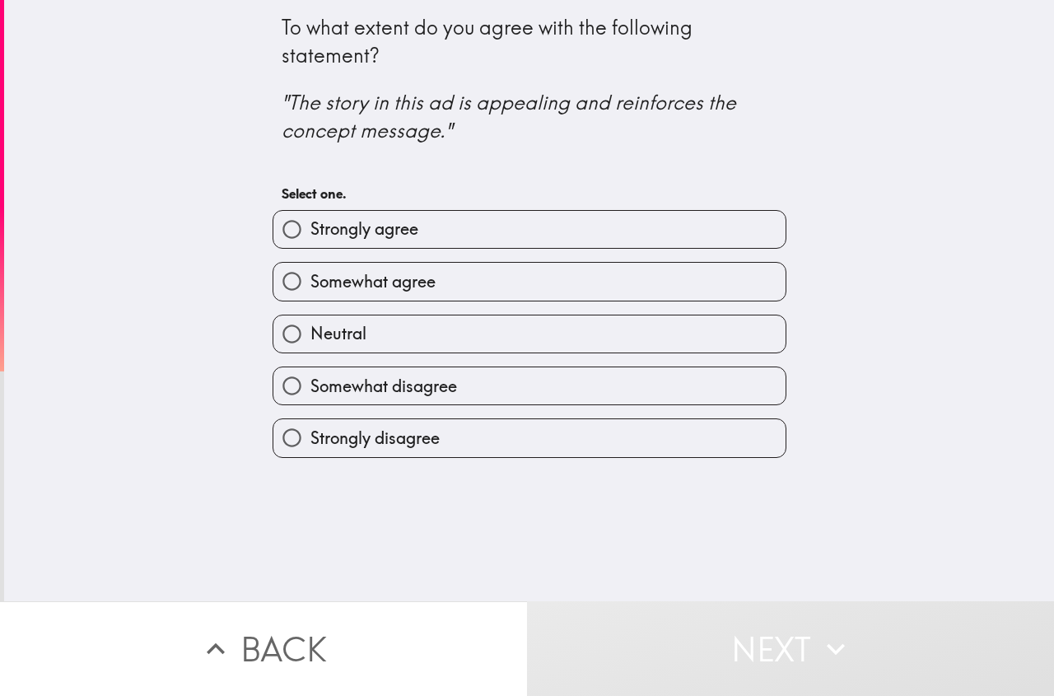
click at [358, 273] on span "Somewhat agree" at bounding box center [372, 281] width 125 height 23
click at [310, 273] on input "Somewhat agree" at bounding box center [291, 281] width 37 height 37
radio input "true"
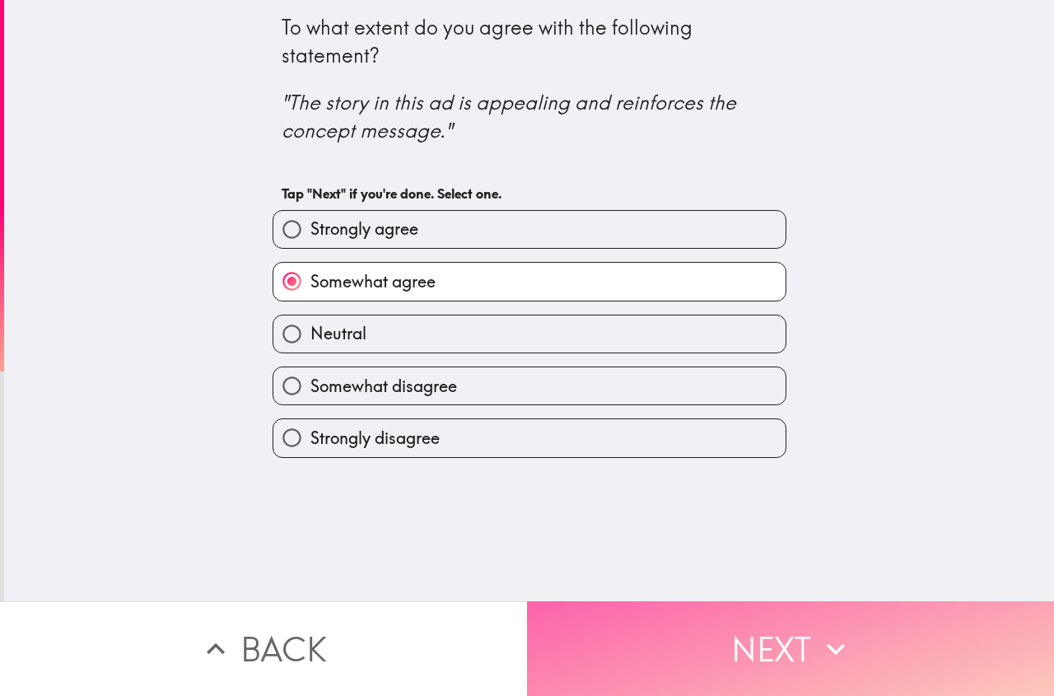
click at [746, 622] on button "Next" at bounding box center [790, 648] width 527 height 95
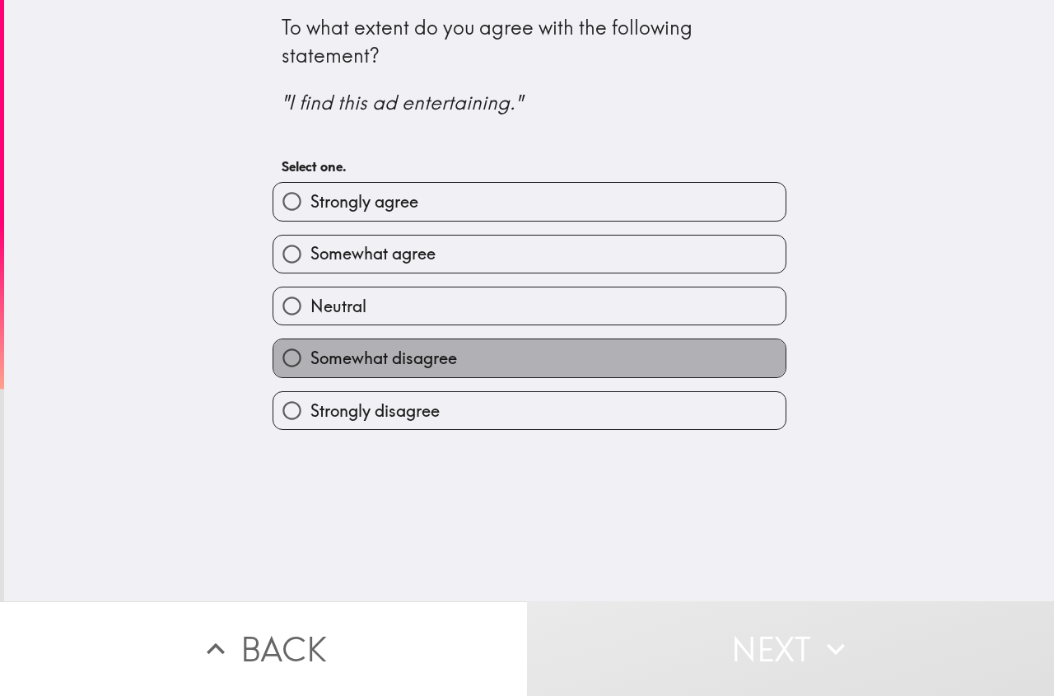
click at [339, 352] on span "Somewhat disagree" at bounding box center [383, 358] width 147 height 23
click at [310, 352] on input "Somewhat disagree" at bounding box center [291, 357] width 37 height 37
radio input "true"
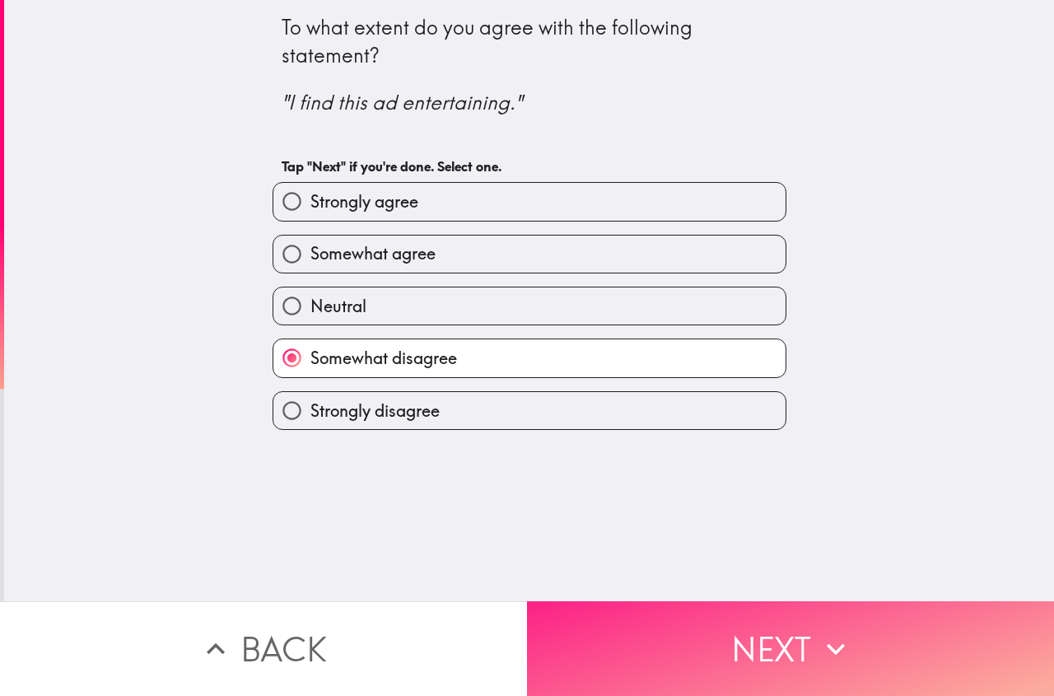
click at [741, 626] on button "Next" at bounding box center [790, 648] width 527 height 95
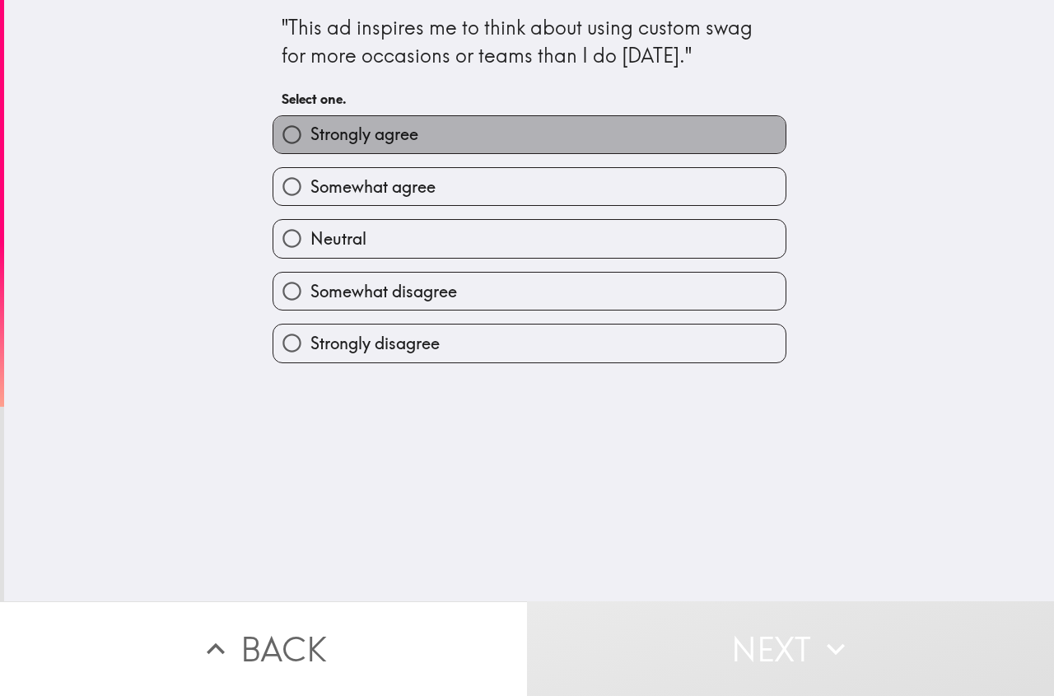
click at [317, 127] on span "Strongly agree" at bounding box center [364, 134] width 108 height 23
click at [310, 127] on input "Strongly agree" at bounding box center [291, 134] width 37 height 37
radio input "true"
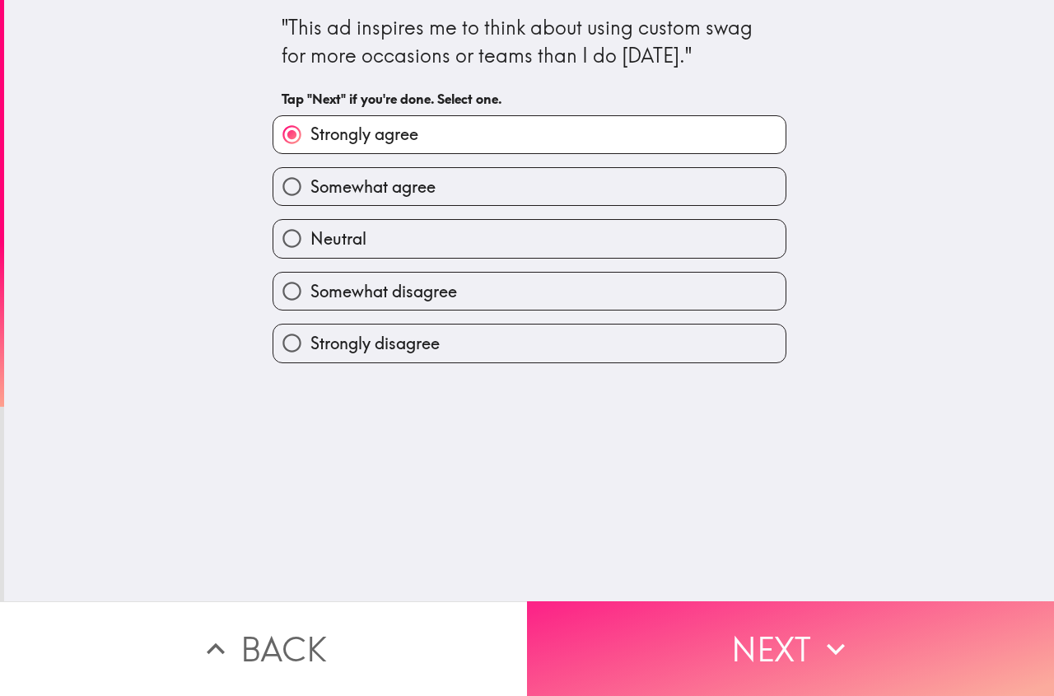
click at [752, 621] on button "Next" at bounding box center [790, 648] width 527 height 95
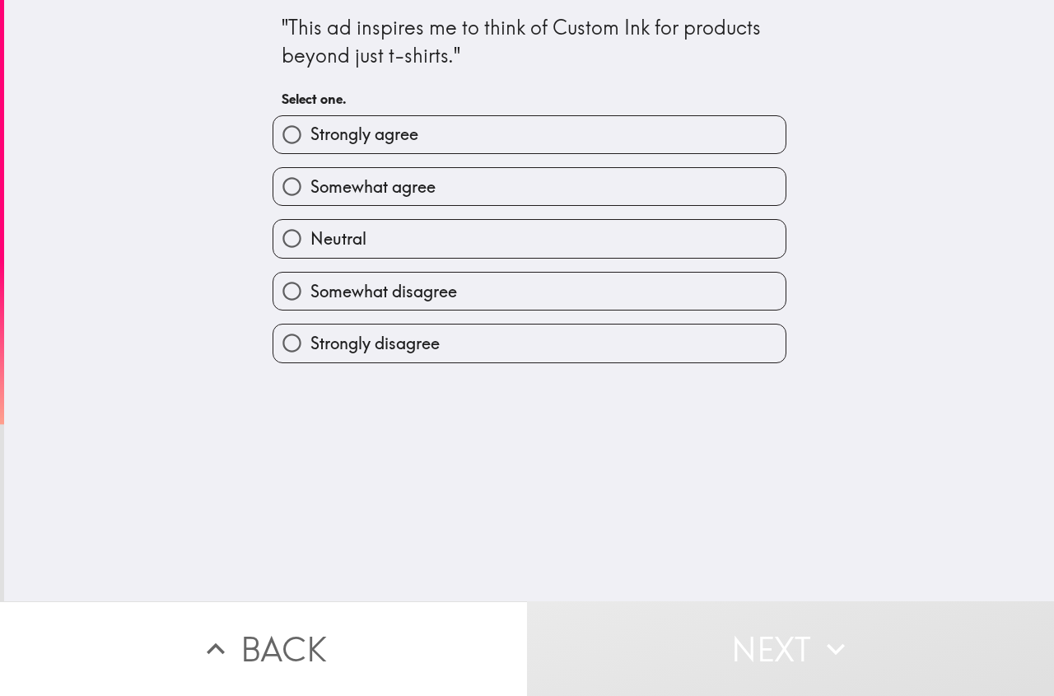
click at [371, 192] on span "Somewhat agree" at bounding box center [372, 186] width 125 height 23
click at [310, 192] on input "Somewhat agree" at bounding box center [291, 186] width 37 height 37
radio input "true"
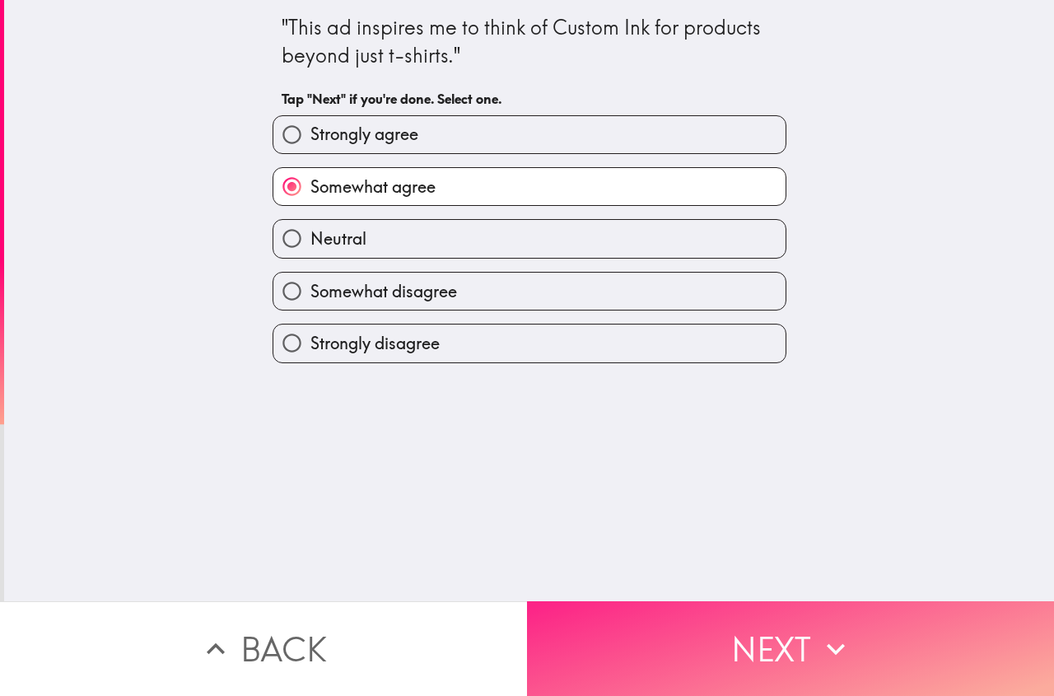
click at [736, 621] on button "Next" at bounding box center [790, 648] width 527 height 95
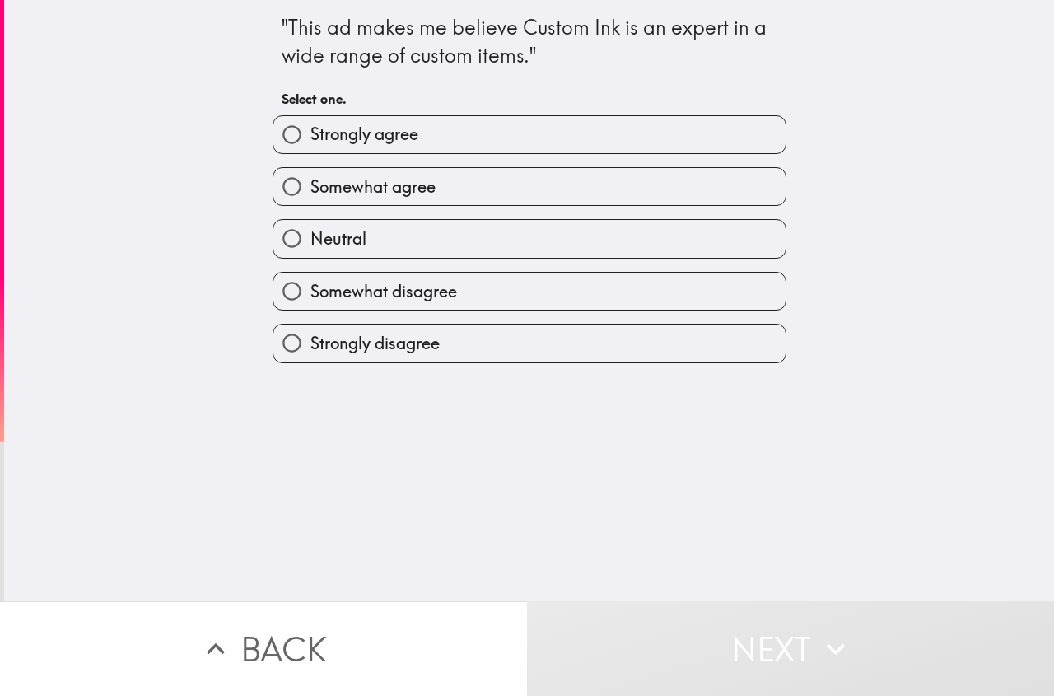
click at [377, 195] on span "Somewhat agree" at bounding box center [372, 186] width 125 height 23
click at [310, 195] on input "Somewhat agree" at bounding box center [291, 186] width 37 height 37
radio input "true"
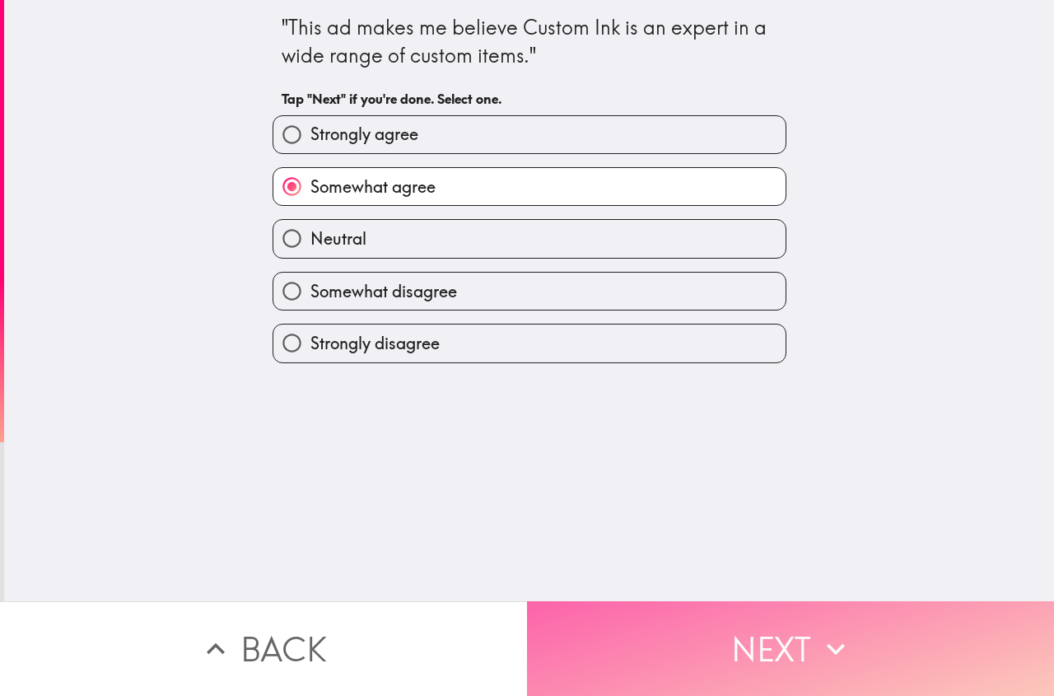
click at [719, 629] on button "Next" at bounding box center [790, 648] width 527 height 95
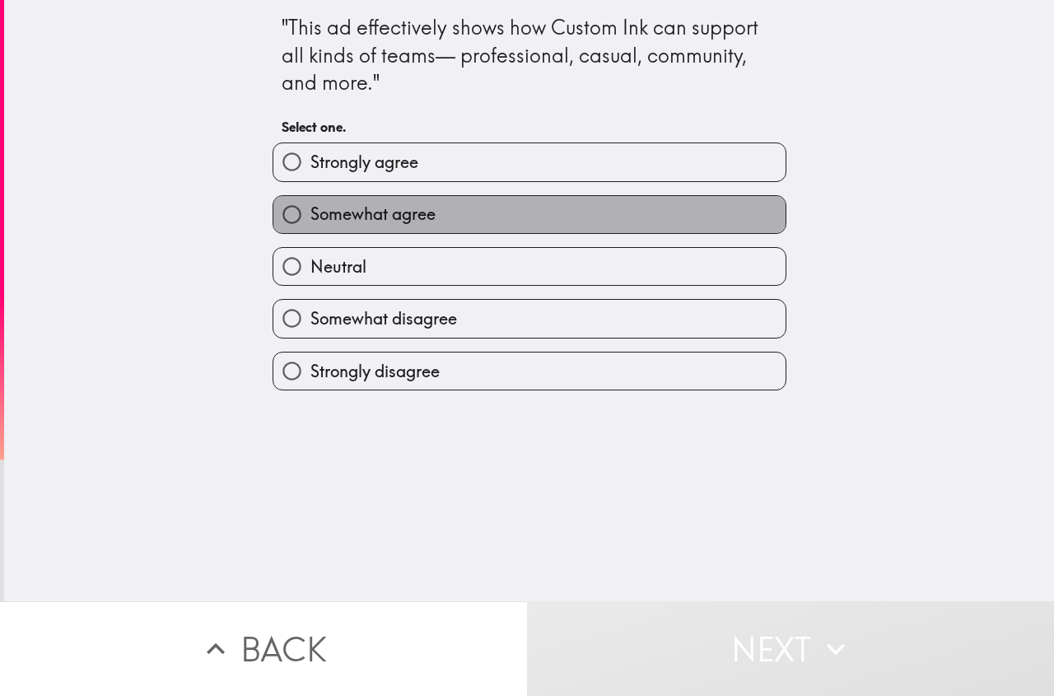
click at [370, 210] on span "Somewhat agree" at bounding box center [372, 214] width 125 height 23
click at [310, 210] on input "Somewhat agree" at bounding box center [291, 214] width 37 height 37
radio input "true"
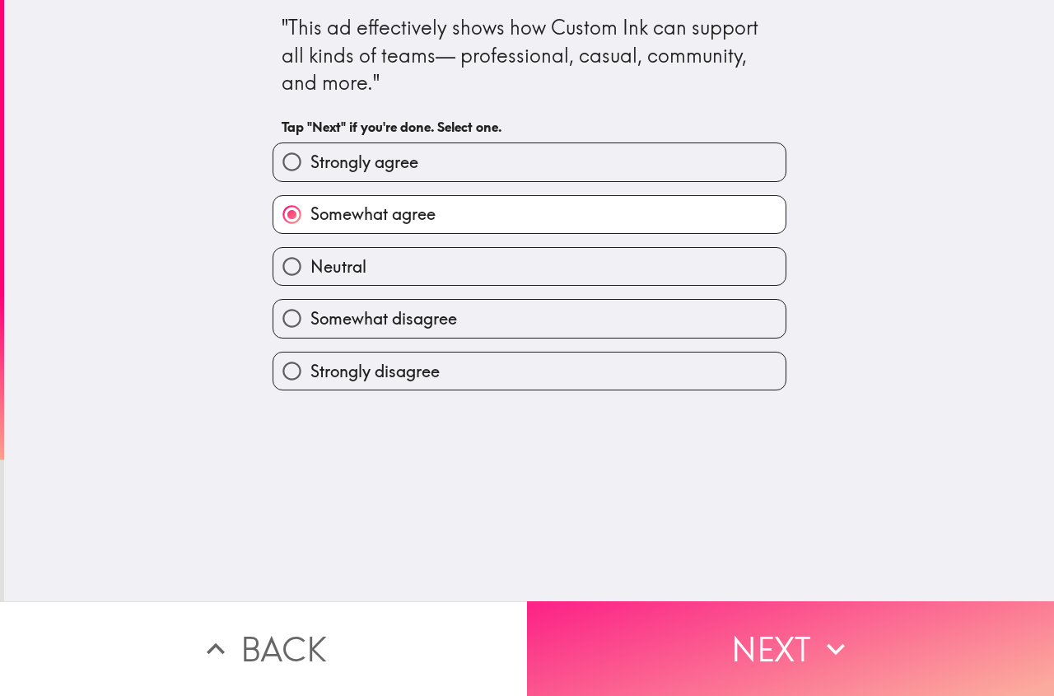
click at [697, 614] on button "Next" at bounding box center [790, 648] width 527 height 95
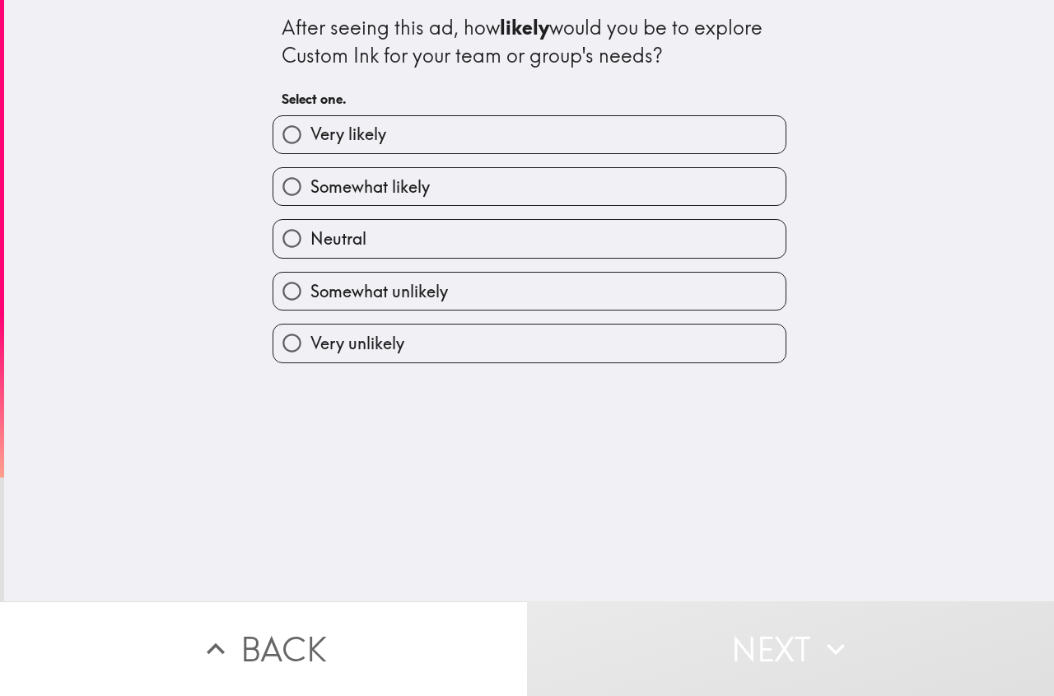
click at [389, 255] on label "Neutral" at bounding box center [529, 238] width 512 height 37
click at [310, 255] on input "Neutral" at bounding box center [291, 238] width 37 height 37
radio input "true"
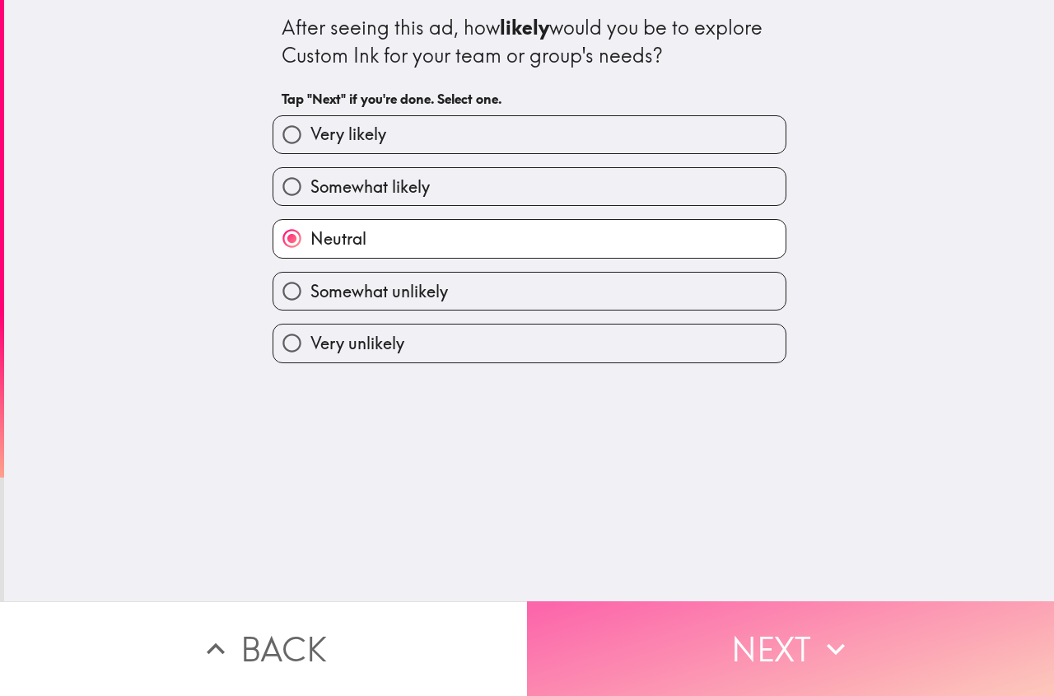
click at [705, 622] on button "Next" at bounding box center [790, 648] width 527 height 95
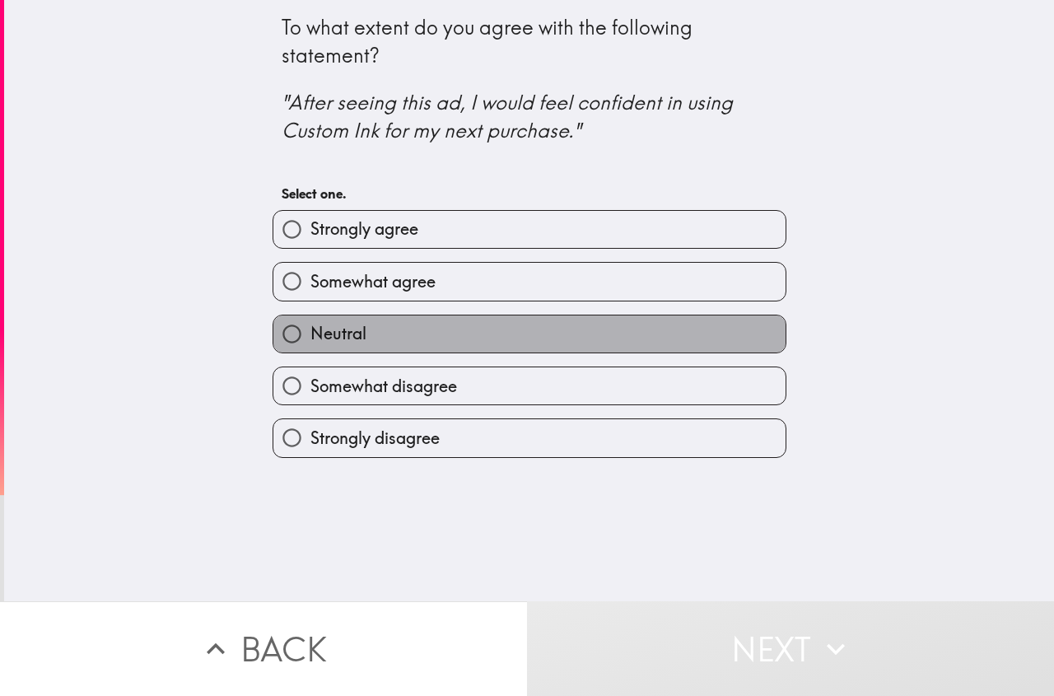
click at [334, 348] on label "Neutral" at bounding box center [529, 333] width 512 height 37
click at [310, 348] on input "Neutral" at bounding box center [291, 333] width 37 height 37
radio input "true"
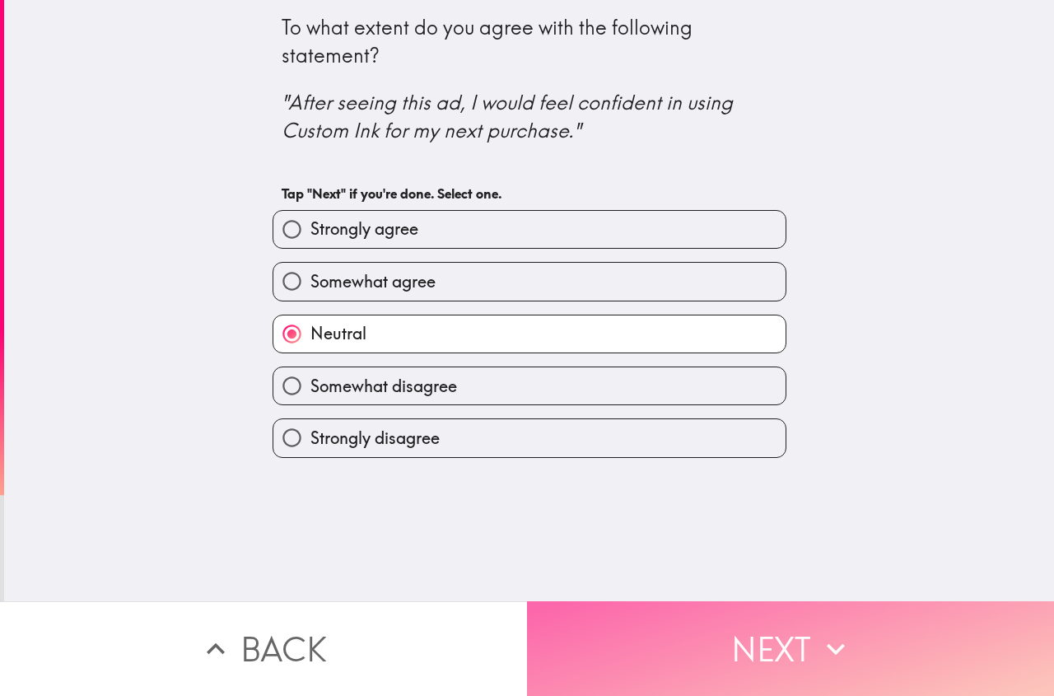
click at [779, 639] on button "Next" at bounding box center [790, 648] width 527 height 95
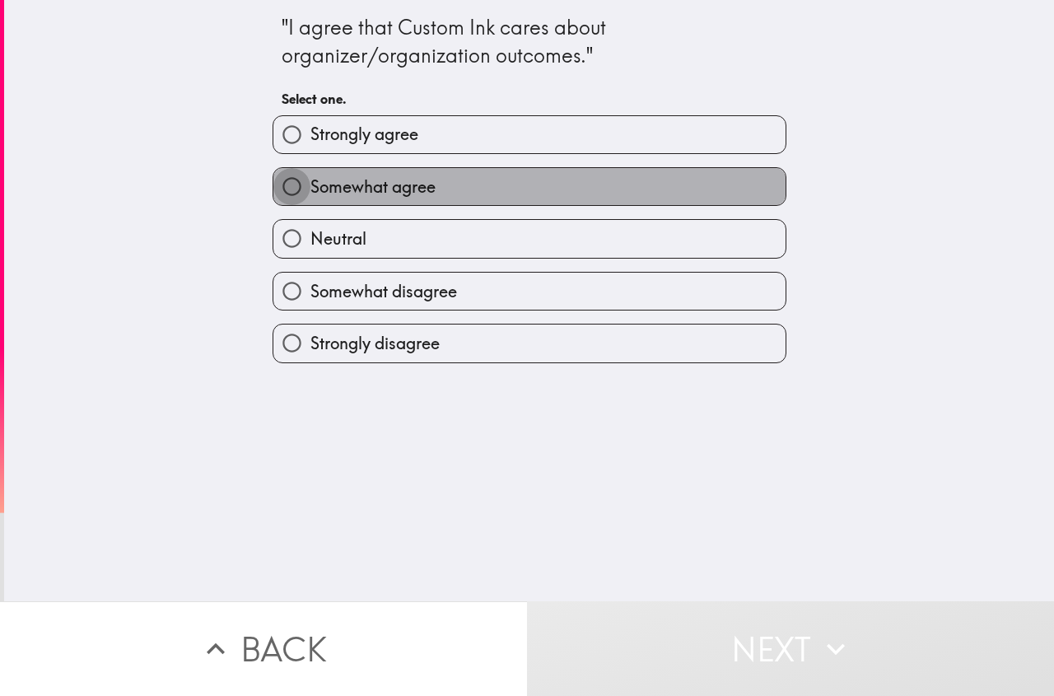
click at [273, 180] on input "Somewhat agree" at bounding box center [291, 186] width 37 height 37
radio input "true"
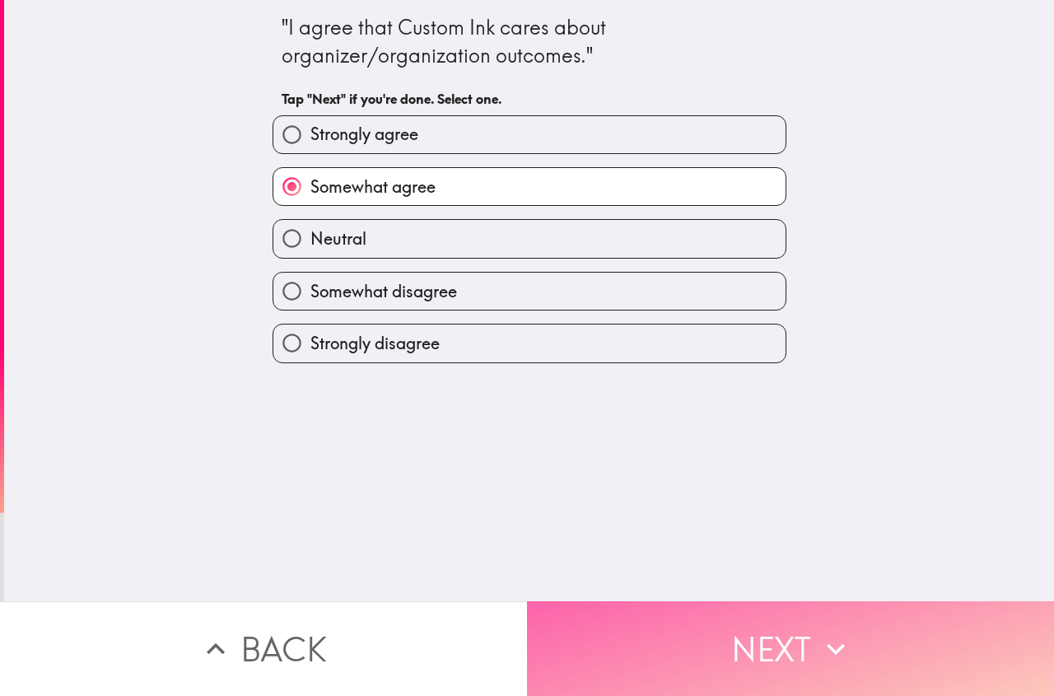
click at [732, 612] on button "Next" at bounding box center [790, 648] width 527 height 95
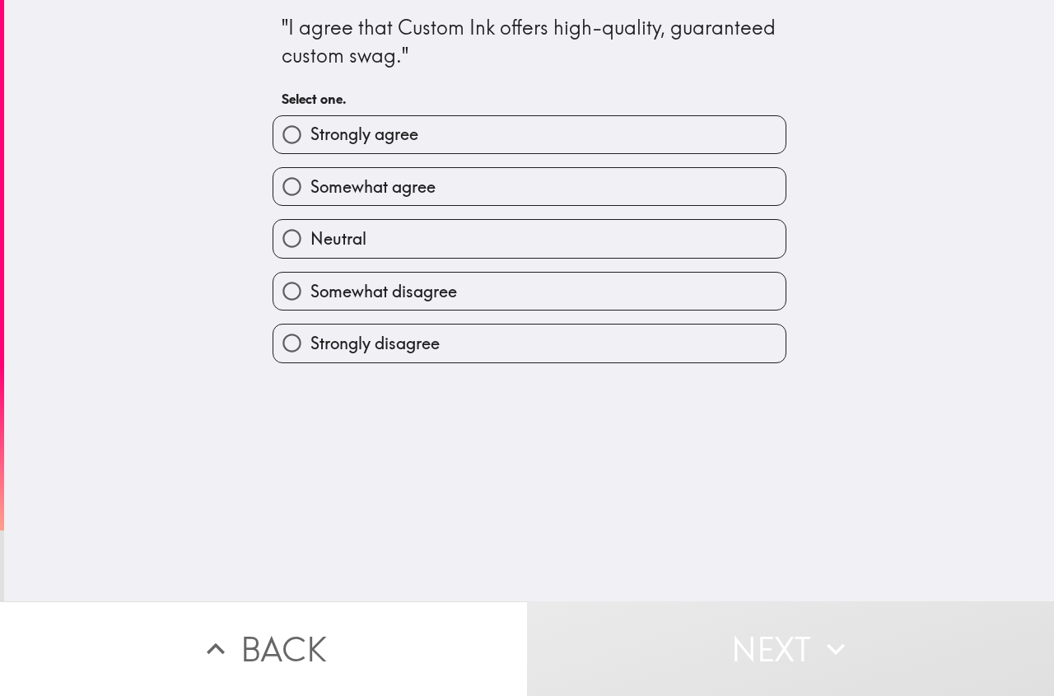
click at [331, 198] on span "Somewhat agree" at bounding box center [372, 186] width 125 height 23
click at [310, 198] on input "Somewhat agree" at bounding box center [291, 186] width 37 height 37
radio input "true"
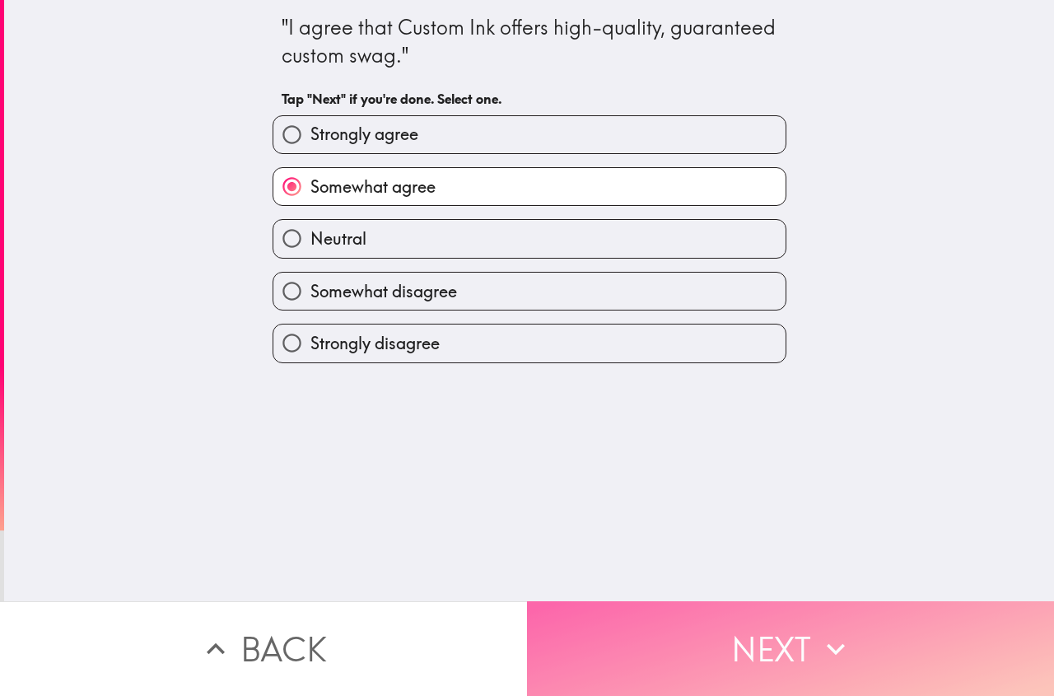
click at [690, 642] on button "Next" at bounding box center [790, 648] width 527 height 95
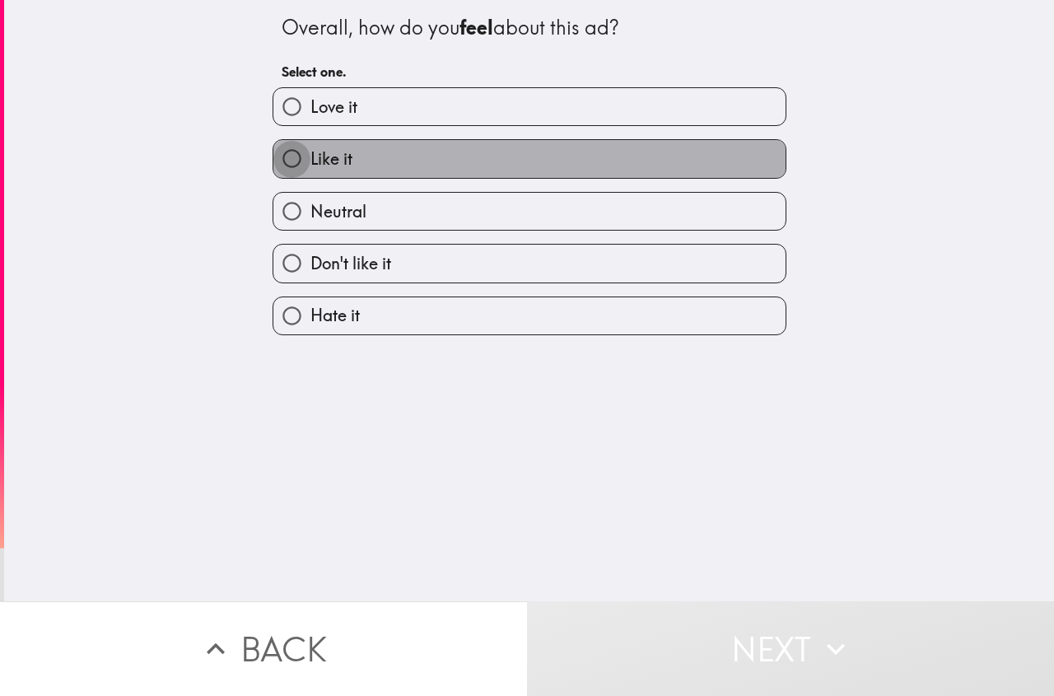
click at [281, 166] on input "Like it" at bounding box center [291, 158] width 37 height 37
radio input "true"
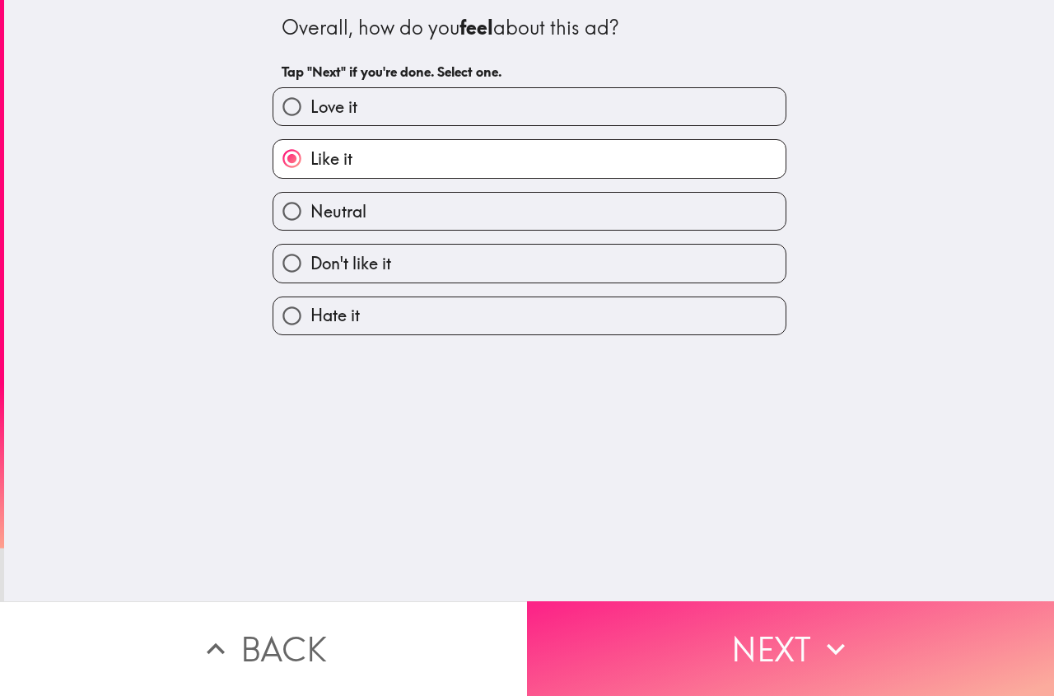
click at [725, 653] on button "Next" at bounding box center [790, 648] width 527 height 95
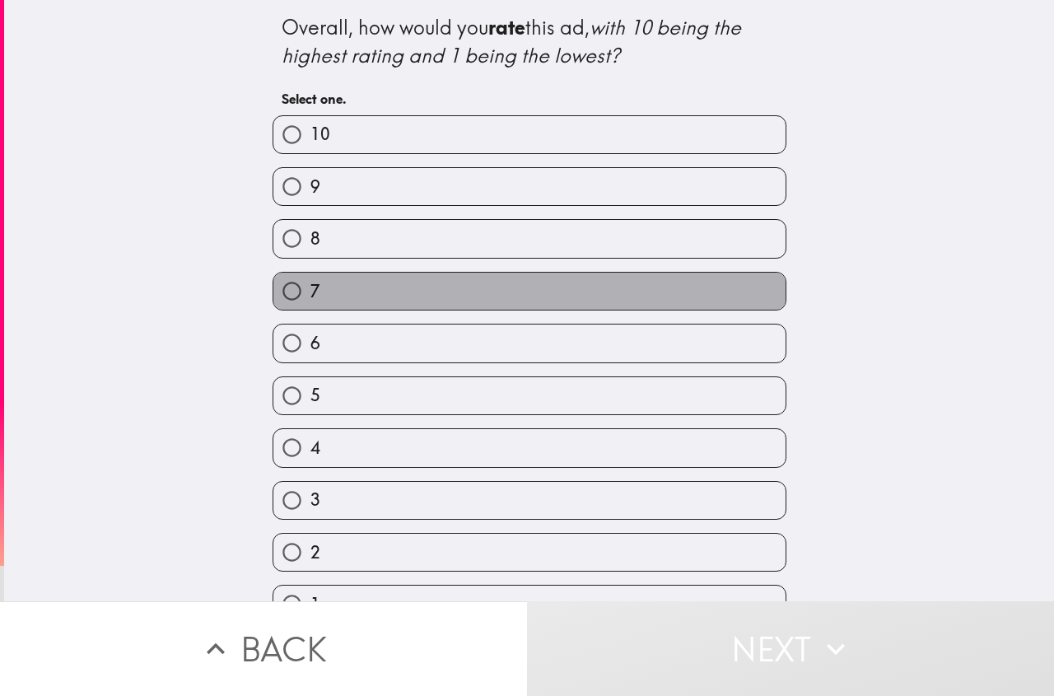
click at [322, 307] on label "7" at bounding box center [529, 291] width 512 height 37
click at [310, 307] on input "7" at bounding box center [291, 291] width 37 height 37
radio input "true"
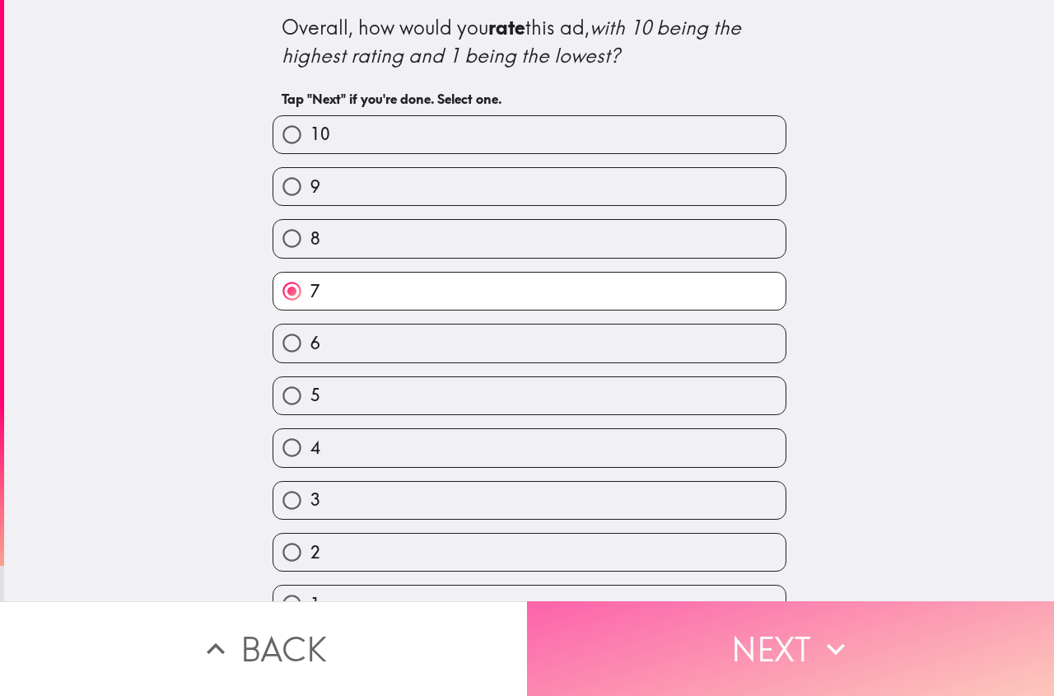
click at [683, 635] on button "Next" at bounding box center [790, 648] width 527 height 95
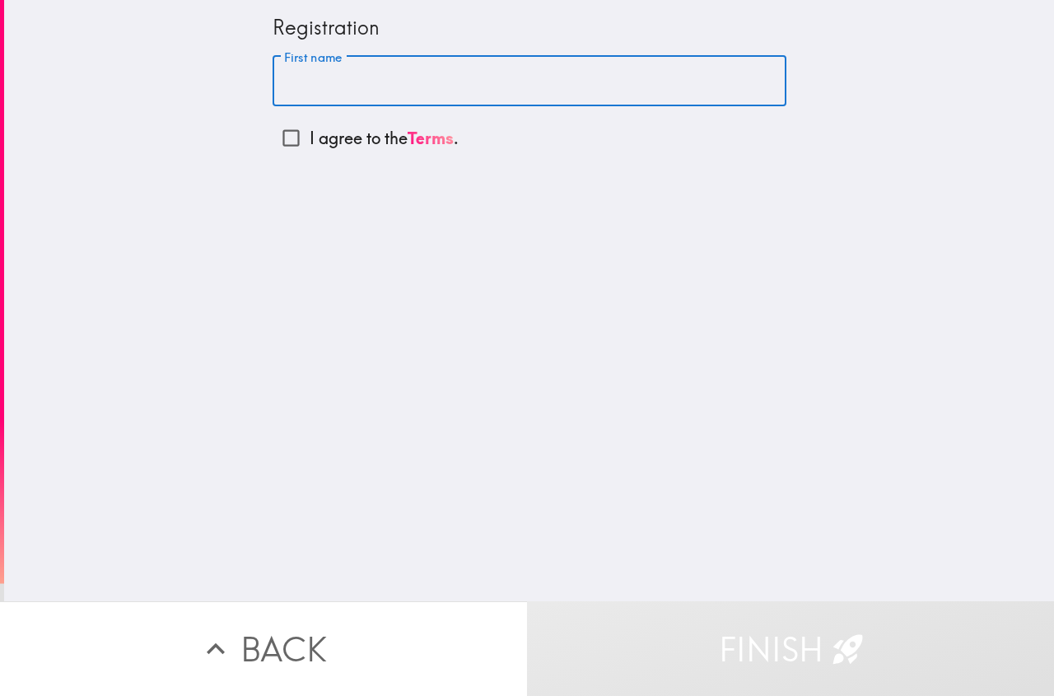
click at [329, 82] on input "First name" at bounding box center [530, 81] width 514 height 51
type input "alia"
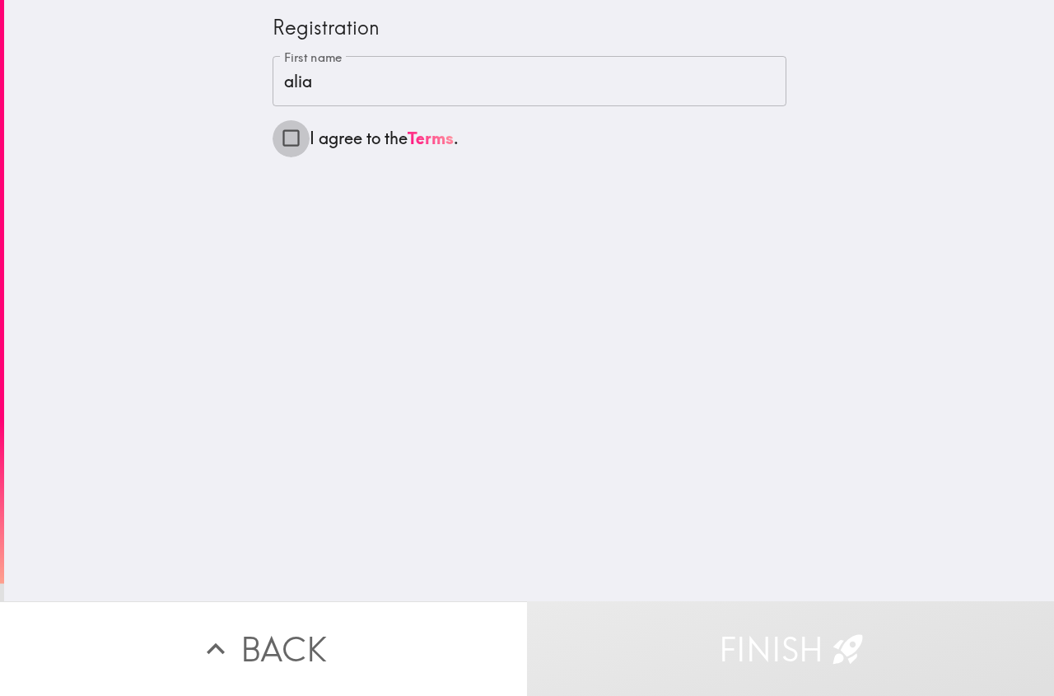
click at [281, 135] on input "I agree to the Terms ." at bounding box center [291, 137] width 37 height 37
checkbox input "true"
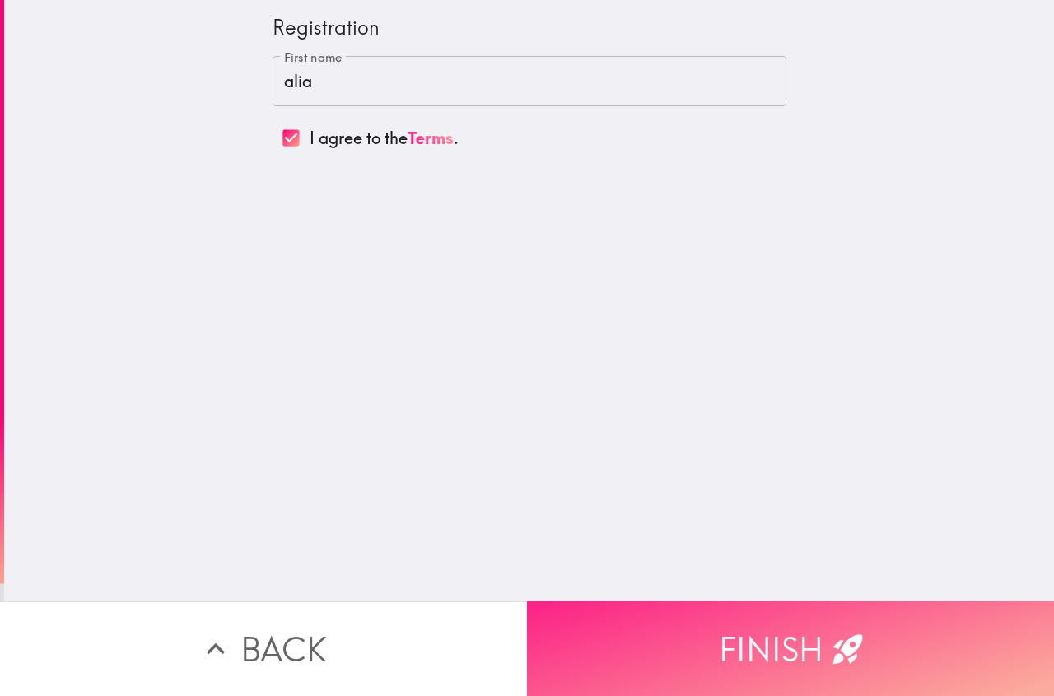
click at [647, 628] on button "Finish" at bounding box center [790, 648] width 527 height 95
